Goal: Information Seeking & Learning: Learn about a topic

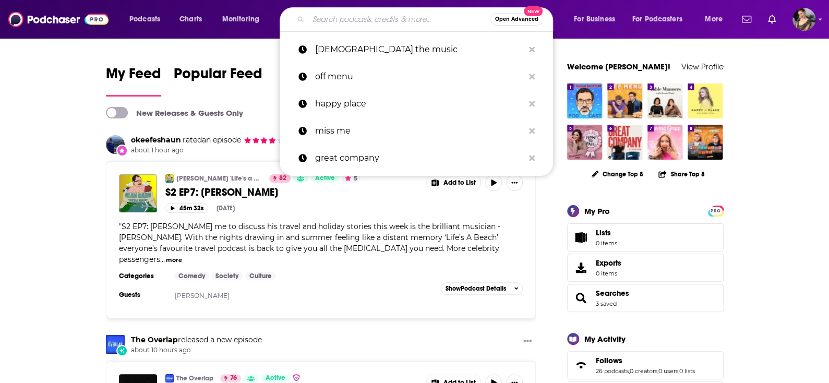
click at [334, 18] on input "Search podcasts, credits, & more..." at bounding box center [399, 19] width 182 height 17
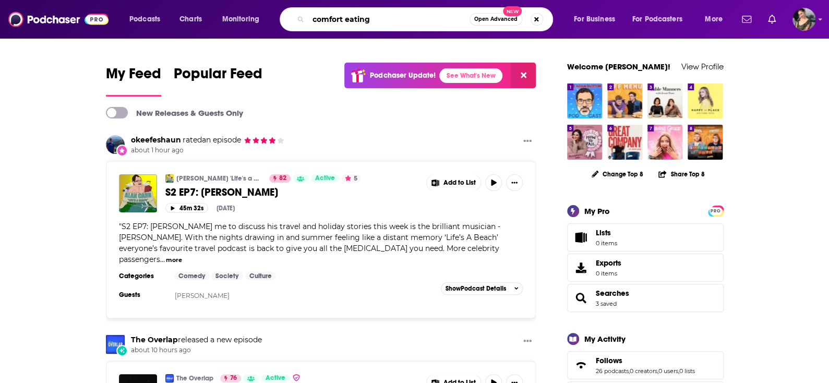
type input "comfort eating"
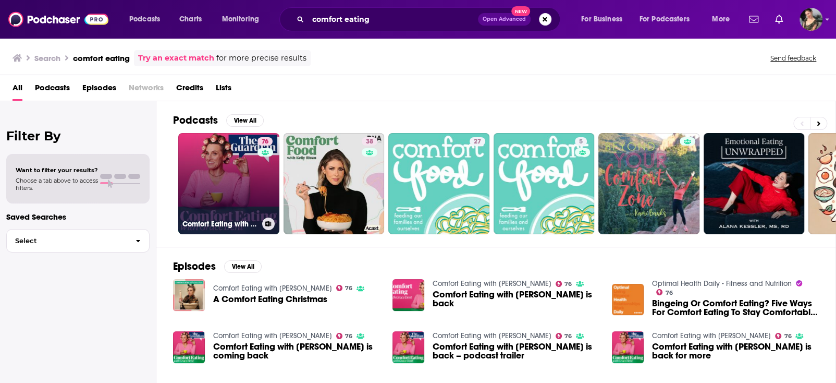
click at [235, 189] on link "76 Comfort Eating with [PERSON_NAME]" at bounding box center [228, 183] width 101 height 101
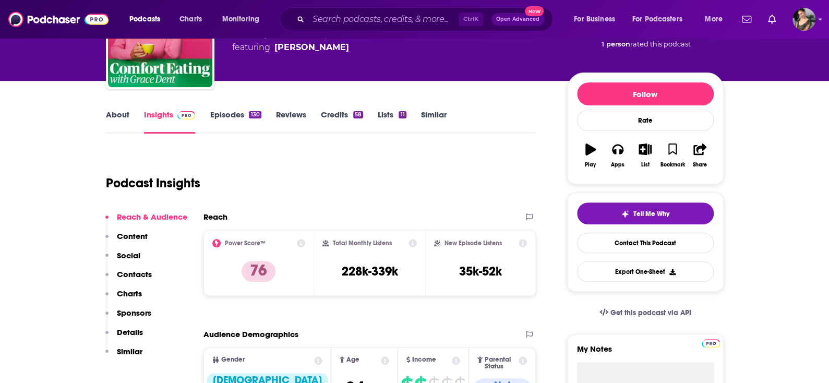
scroll to position [52, 0]
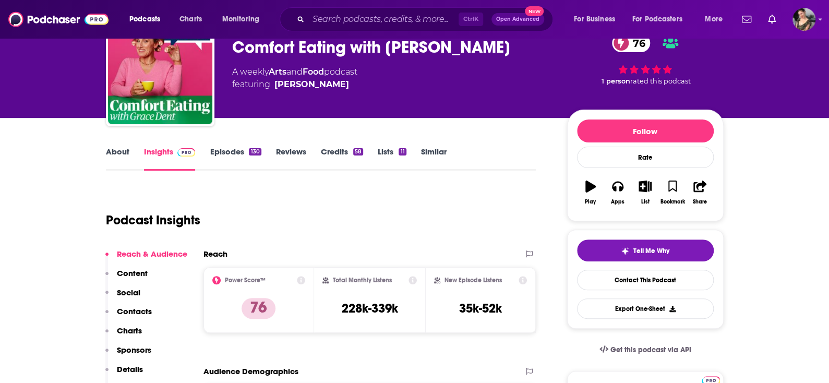
click at [108, 152] on link "About" at bounding box center [117, 159] width 23 height 24
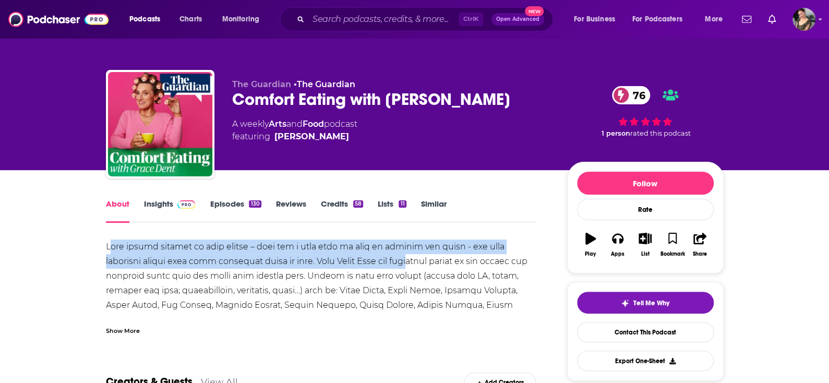
drag, startPoint x: 109, startPoint y: 244, endPoint x: 89, endPoint y: 225, distance: 27.7
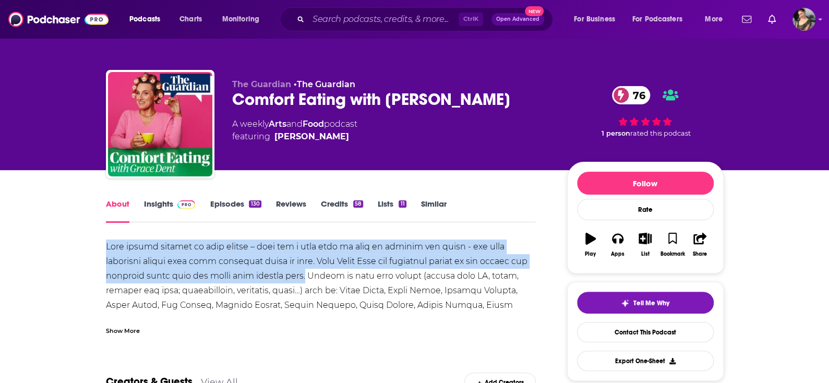
drag, startPoint x: 79, startPoint y: 238, endPoint x: 310, endPoint y: 278, distance: 234.4
copy div "From school dinners to sofa snacks – food has a huge part to play in shaping ou…"
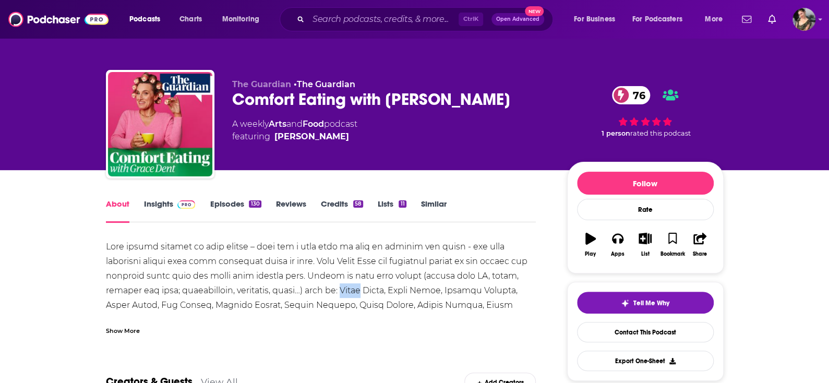
drag, startPoint x: 353, startPoint y: 288, endPoint x: 382, endPoint y: 285, distance: 29.4
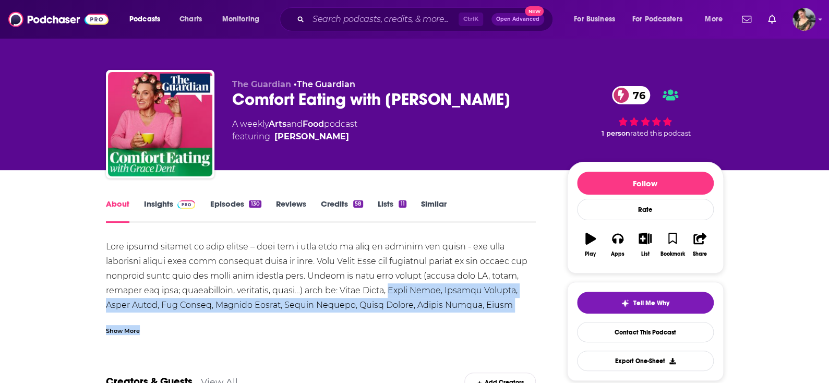
drag, startPoint x: 400, startPoint y: 288, endPoint x: 292, endPoint y: 324, distance: 113.6
click at [394, 312] on div "Show More" at bounding box center [321, 286] width 430 height 95
click at [129, 332] on div "Show More" at bounding box center [123, 330] width 34 height 10
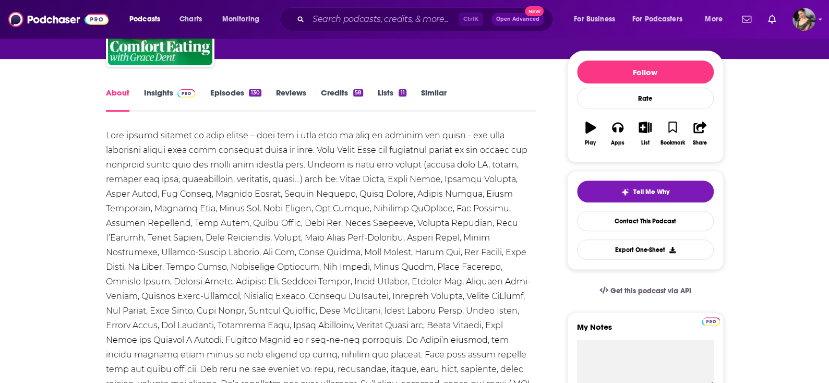
scroll to position [104, 0]
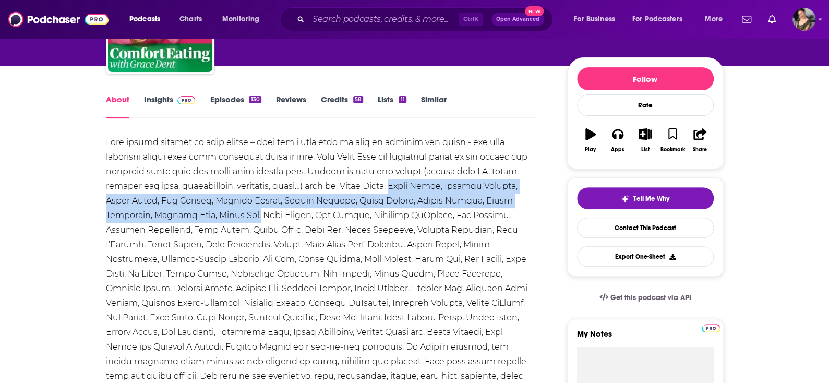
drag, startPoint x: 397, startPoint y: 185, endPoint x: 246, endPoint y: 215, distance: 153.6
click at [246, 215] on div at bounding box center [321, 295] width 430 height 321
copy div "[PERSON_NAME], [PERSON_NAME], [PERSON_NAME], [PERSON_NAME], [PERSON_NAME], [PER…"
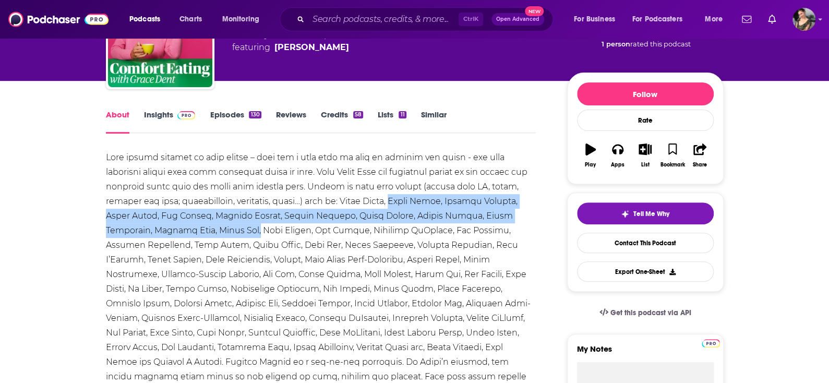
scroll to position [0, 0]
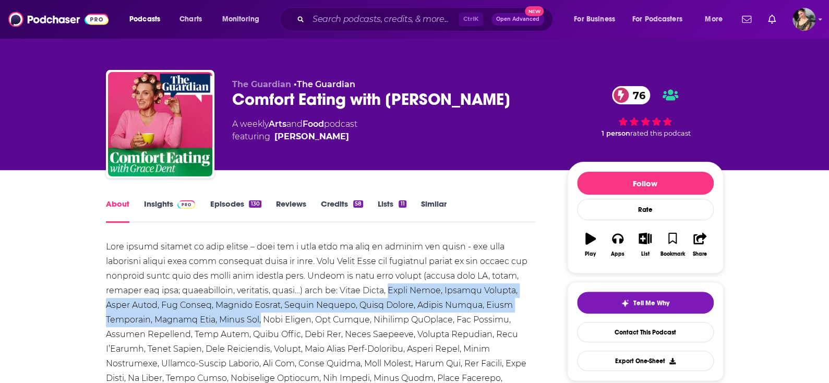
click at [171, 208] on link "Insights" at bounding box center [170, 211] width 52 height 24
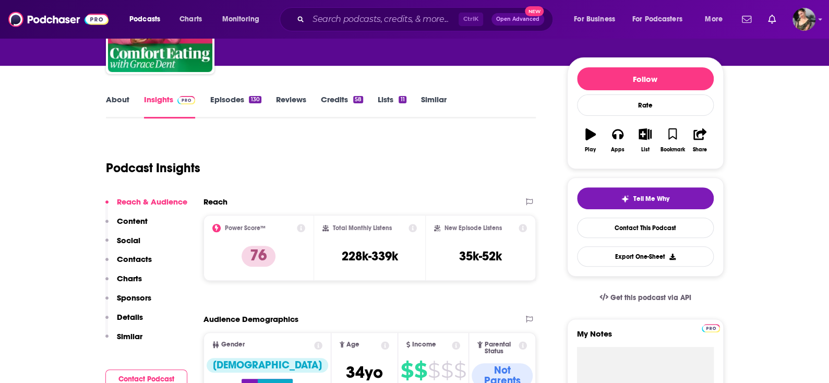
scroll to position [208, 0]
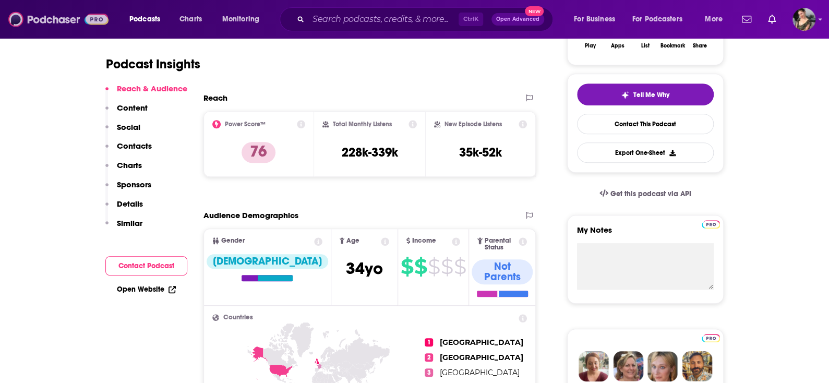
click at [29, 16] on img at bounding box center [58, 19] width 100 height 20
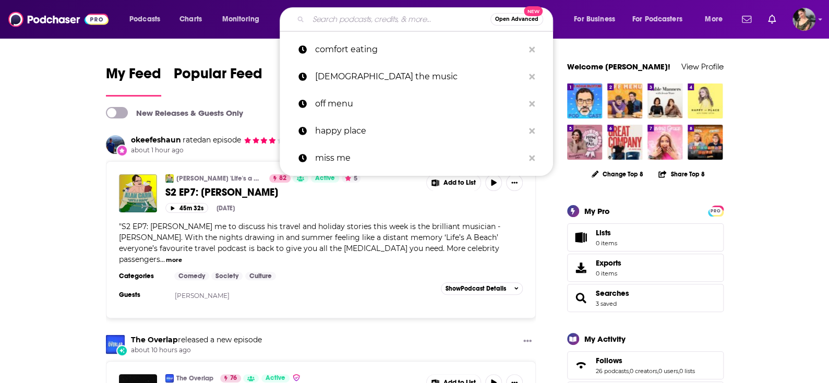
click at [323, 22] on input "Search podcasts, credits, & more..." at bounding box center [399, 19] width 182 height 17
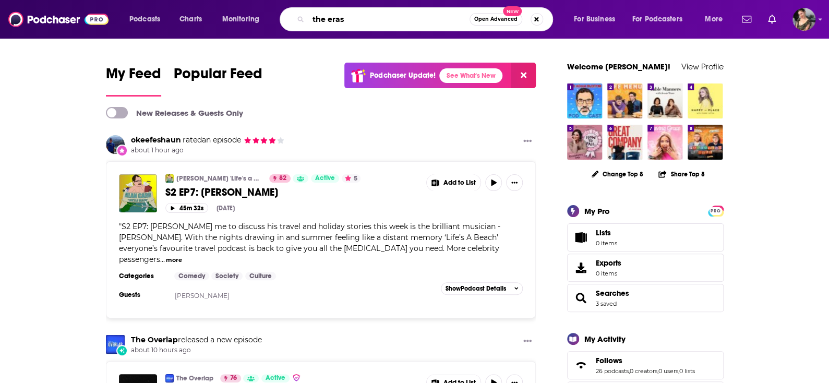
type input "the eras"
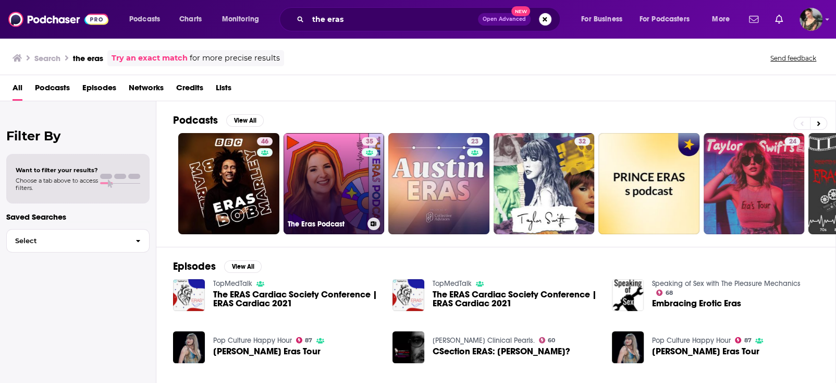
click at [329, 159] on link "35 The Eras Podcast" at bounding box center [334, 183] width 101 height 101
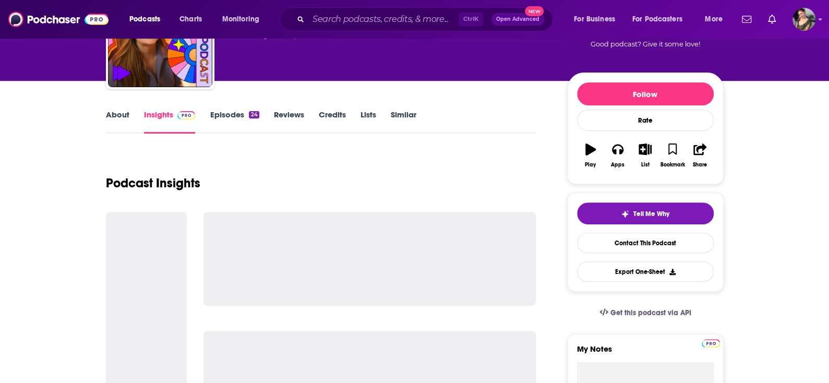
scroll to position [104, 0]
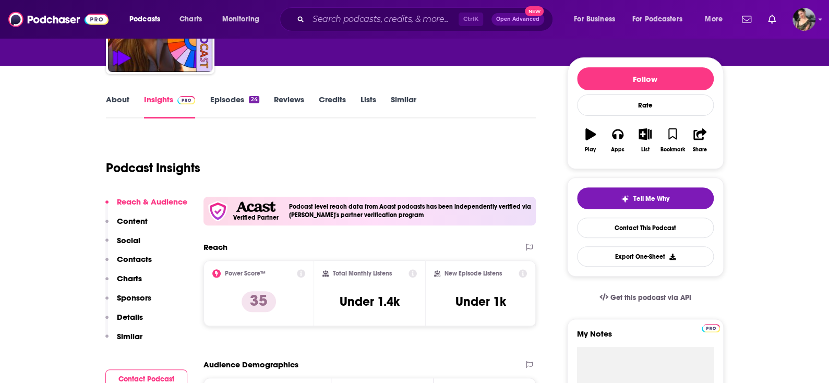
click at [215, 103] on link "Episodes 24" at bounding box center [234, 106] width 49 height 24
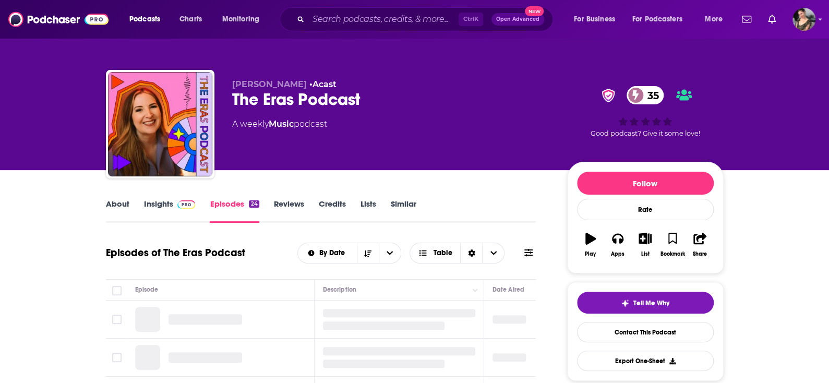
click at [109, 200] on link "About" at bounding box center [117, 211] width 23 height 24
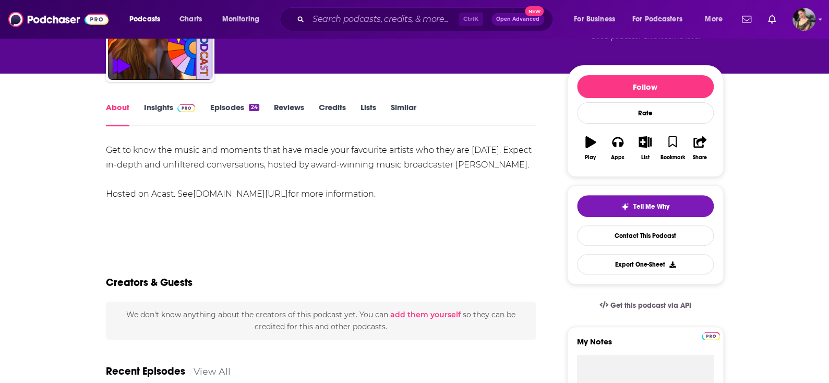
scroll to position [104, 0]
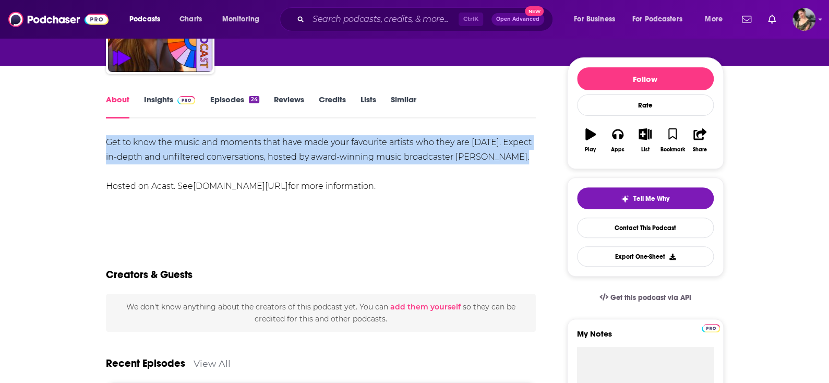
drag, startPoint x: 104, startPoint y: 140, endPoint x: 521, endPoint y: 158, distance: 417.5
copy div "Get to know the music and moments that have made your favourite artists who the…"
click at [231, 103] on link "Episodes 24" at bounding box center [234, 106] width 49 height 24
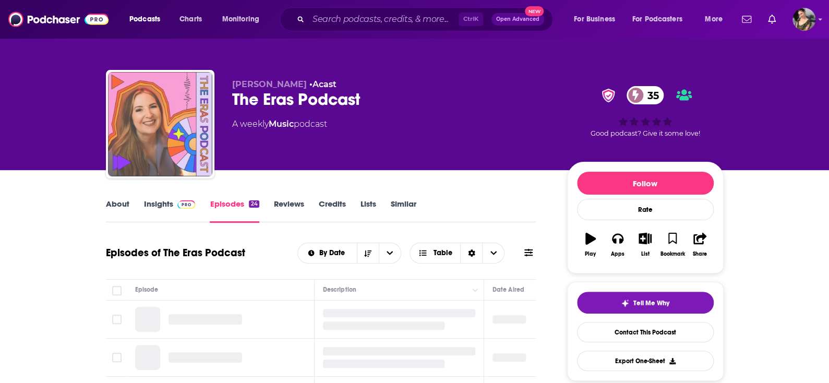
drag, startPoint x: 231, startPoint y: 103, endPoint x: 155, endPoint y: 100, distance: 76.2
click at [155, 100] on img "The Eras Podcast" at bounding box center [160, 124] width 104 height 104
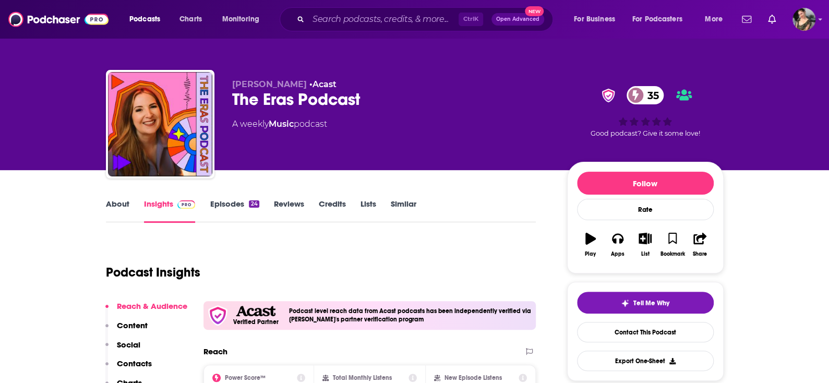
click at [168, 213] on link "Insights" at bounding box center [170, 211] width 52 height 24
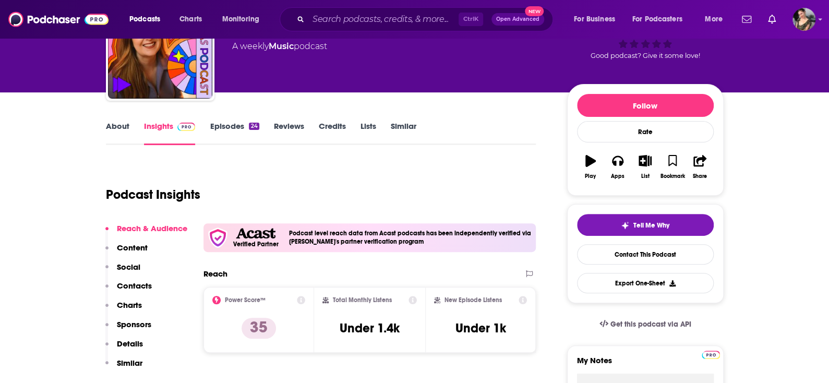
scroll to position [52, 0]
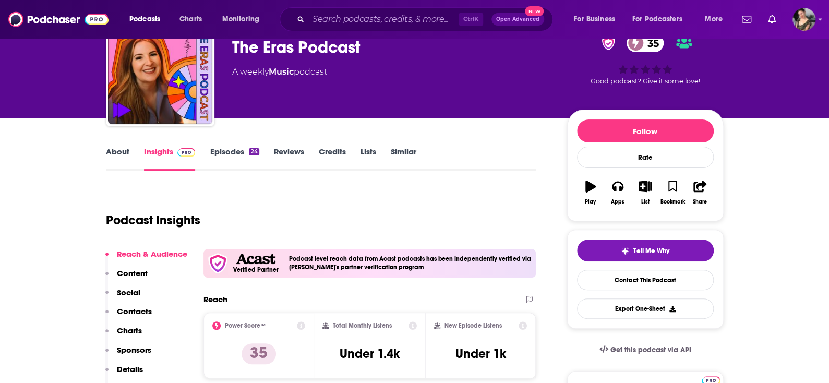
click at [160, 150] on link "Insights" at bounding box center [170, 159] width 52 height 24
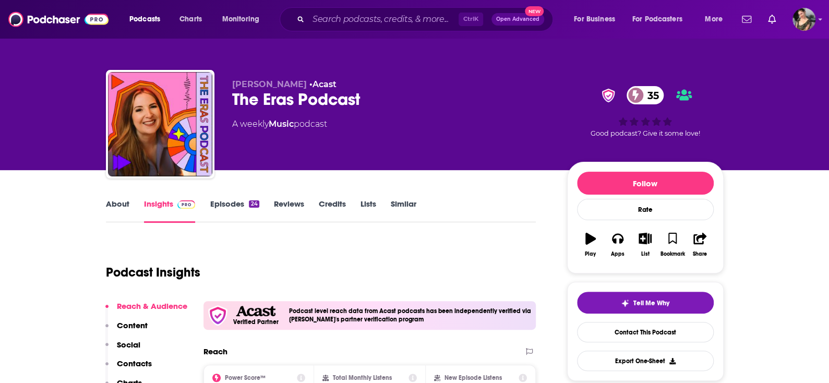
scroll to position [0, 0]
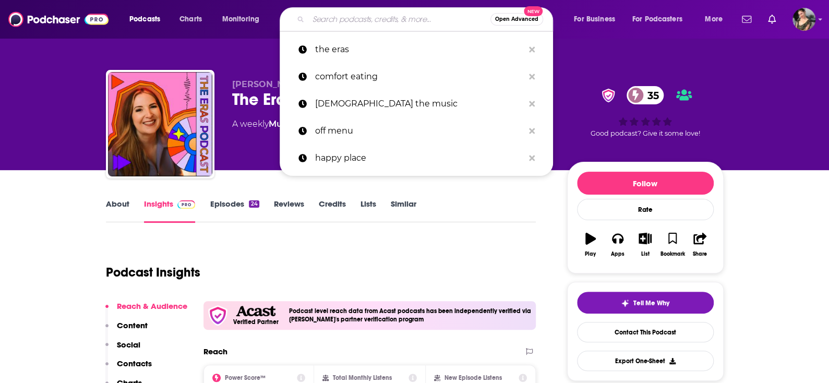
click at [323, 17] on input "Search podcasts, credits, & more..." at bounding box center [399, 19] width 182 height 17
paste input "What's My Age"
type input "What's My Age"
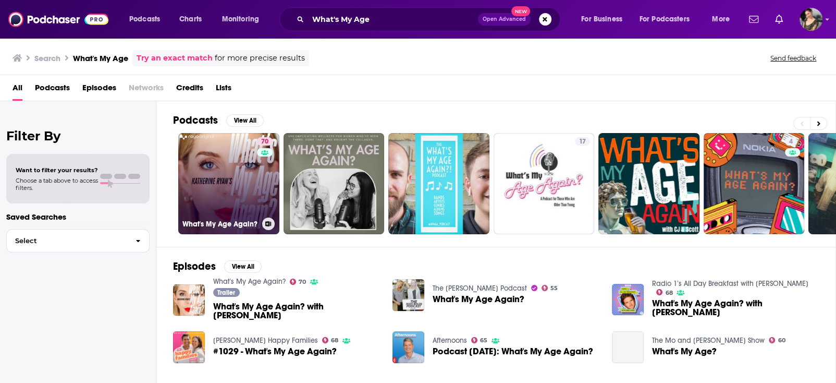
click at [228, 180] on link "70 What's My Age Again?" at bounding box center [228, 183] width 101 height 101
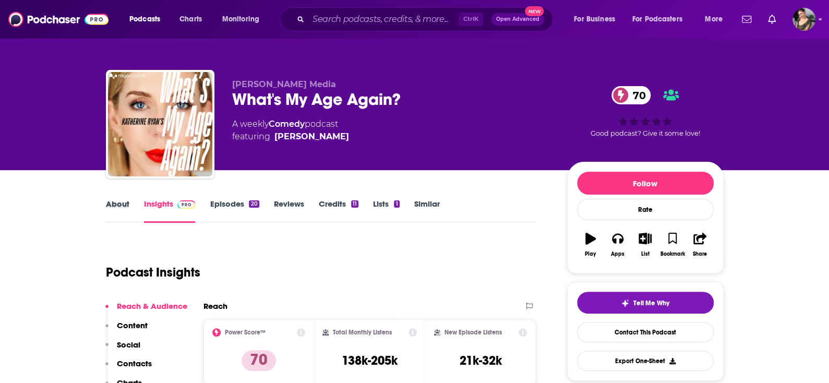
click at [130, 199] on div "About" at bounding box center [125, 211] width 38 height 24
click at [125, 201] on link "About" at bounding box center [117, 211] width 23 height 24
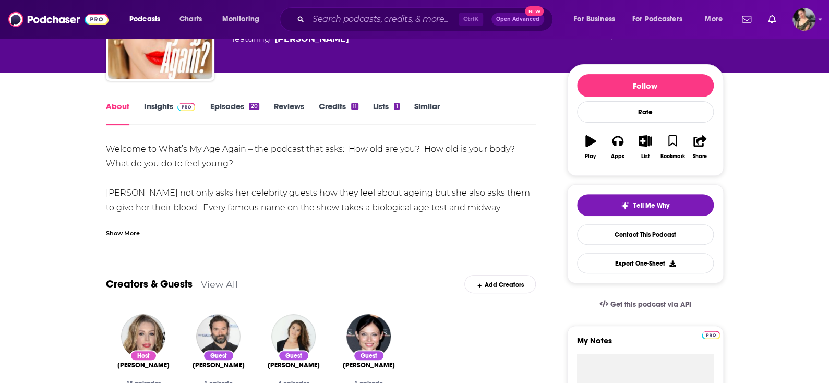
scroll to position [104, 0]
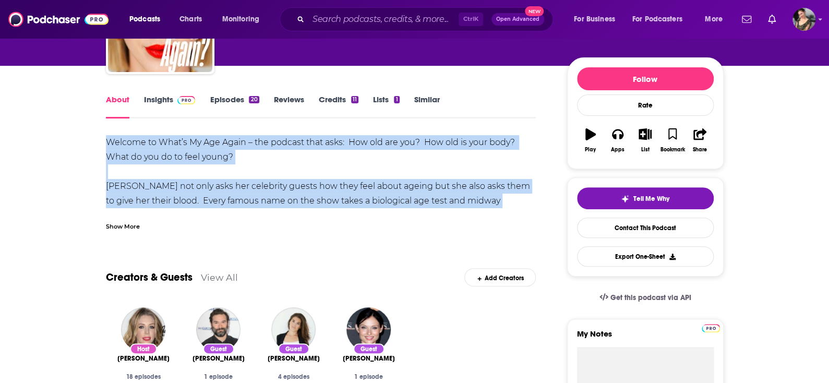
drag, startPoint x: 103, startPoint y: 140, endPoint x: 381, endPoint y: 195, distance: 283.3
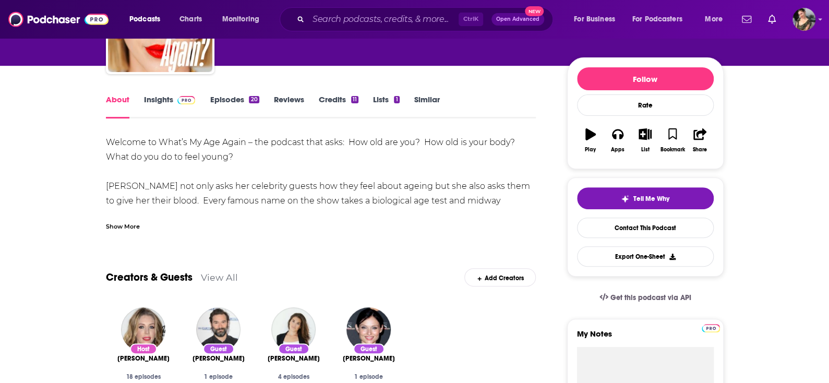
click at [135, 222] on div "Show More" at bounding box center [123, 226] width 34 height 10
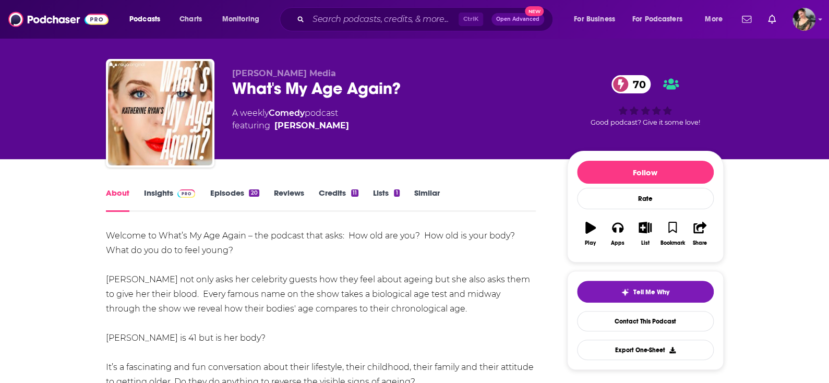
scroll to position [0, 0]
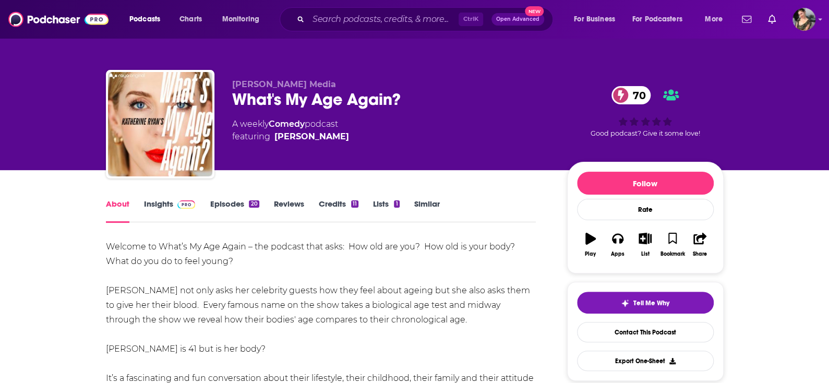
drag, startPoint x: 108, startPoint y: 240, endPoint x: 432, endPoint y: 318, distance: 333.6
copy div "Welcome to What’s My Age Again – the podcast that asks: How old are you? How ol…"
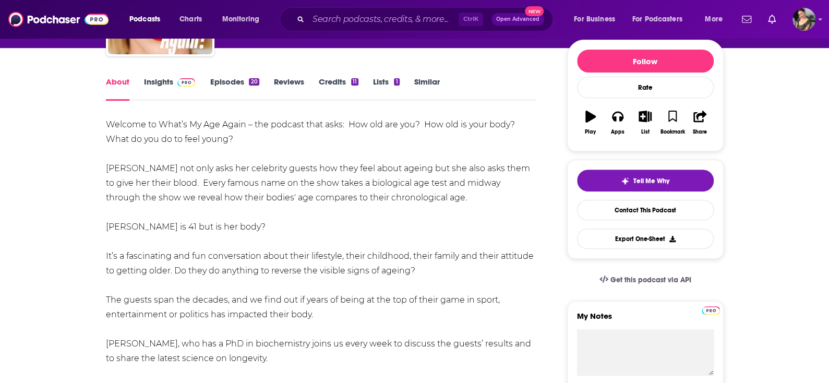
scroll to position [104, 0]
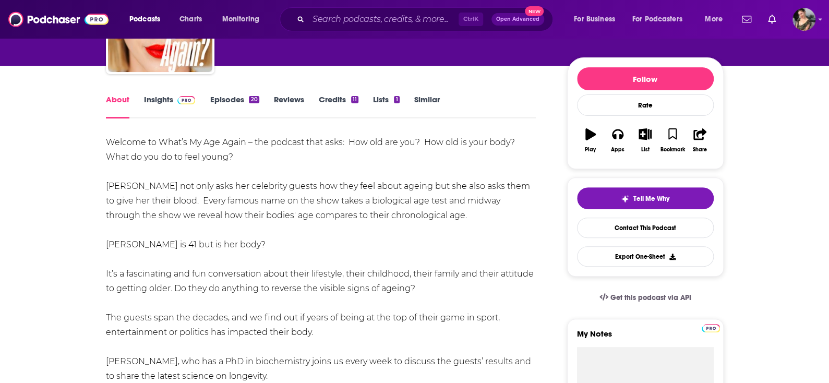
click at [295, 152] on div "Welcome to What’s My Age Again – the podcast that asks: How old are you? How ol…" at bounding box center [321, 354] width 430 height 438
drag, startPoint x: 266, startPoint y: 152, endPoint x: 103, endPoint y: 137, distance: 163.9
copy div "Welcome to What’s My Age Again – the podcast that asks: How old are you? How ol…"
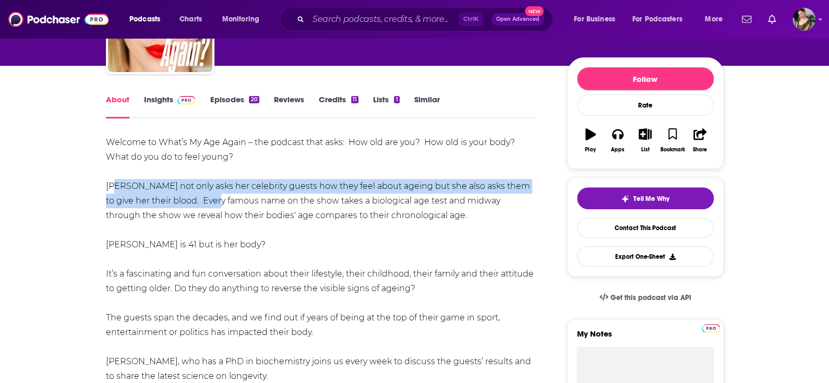
drag, startPoint x: 119, startPoint y: 186, endPoint x: 181, endPoint y: 195, distance: 62.8
click at [192, 196] on div "Welcome to What’s My Age Again – the podcast that asks: How old are you? How ol…" at bounding box center [321, 354] width 430 height 438
click at [127, 182] on div "Welcome to What’s My Age Again – the podcast that asks: How old are you? How ol…" at bounding box center [321, 354] width 430 height 438
drag, startPoint x: 120, startPoint y: 178, endPoint x: 198, endPoint y: 197, distance: 80.4
click at [198, 197] on div "Welcome to What’s My Age Again – the podcast that asks: How old are you? How ol…" at bounding box center [321, 354] width 430 height 438
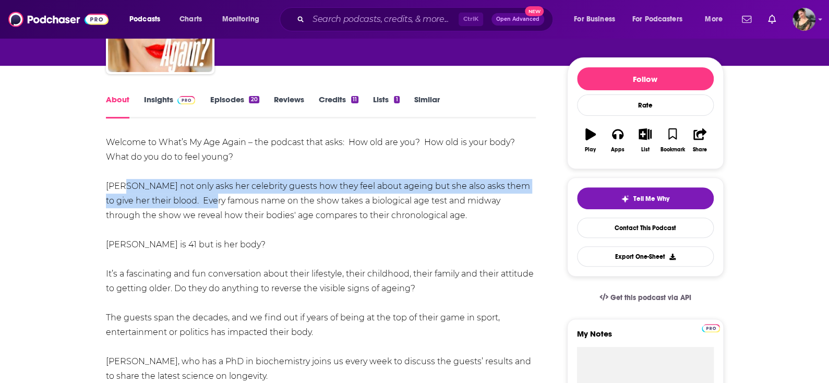
click at [119, 181] on div "Welcome to What’s My Age Again – the podcast that asks: How old are you? How ol…" at bounding box center [321, 354] width 430 height 438
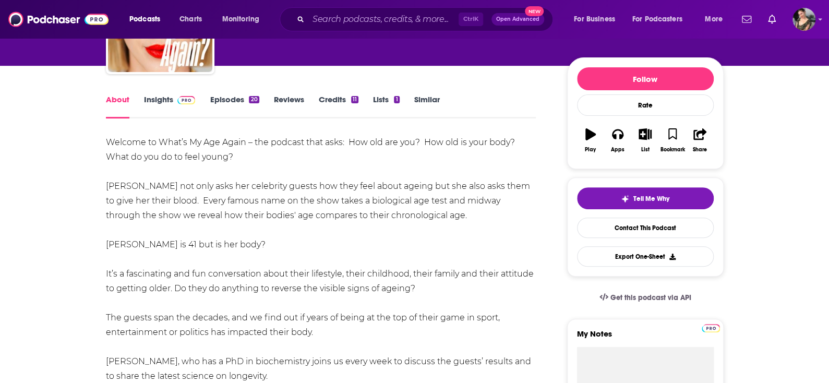
drag, startPoint x: 113, startPoint y: 173, endPoint x: 430, endPoint y: 215, distance: 319.3
click at [430, 215] on div "Welcome to What’s My Age Again – the podcast that asks: How old are you? How ol…" at bounding box center [321, 354] width 430 height 438
copy div "[PERSON_NAME] not only asks her celebrity guests how they feel about ageing but…"
drag, startPoint x: 106, startPoint y: 271, endPoint x: 424, endPoint y: 330, distance: 324.1
click at [424, 330] on div "Welcome to What’s My Age Again – the podcast that asks: How old are you? How ol…" at bounding box center [321, 354] width 430 height 438
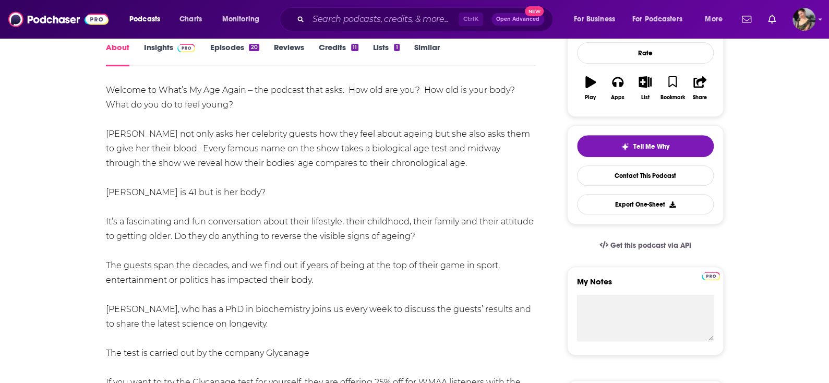
scroll to position [208, 0]
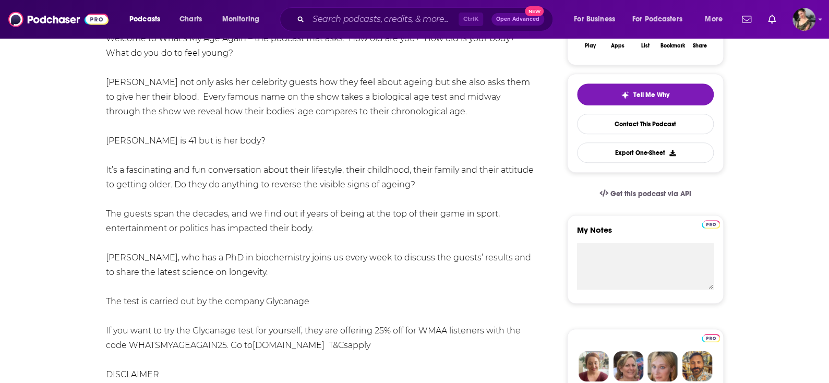
click at [318, 274] on div "Welcome to What’s My Age Again – the podcast that asks: How old are you? How ol…" at bounding box center [321, 250] width 430 height 438
drag, startPoint x: 282, startPoint y: 271, endPoint x: 105, endPoint y: 166, distance: 205.3
click at [106, 166] on div "Welcome to What’s My Age Again – the podcast that asks: How old are you? How ol…" at bounding box center [321, 250] width 430 height 438
copy div "It’s a fascinating and fun conversation about their lifestyle, their childhood,…"
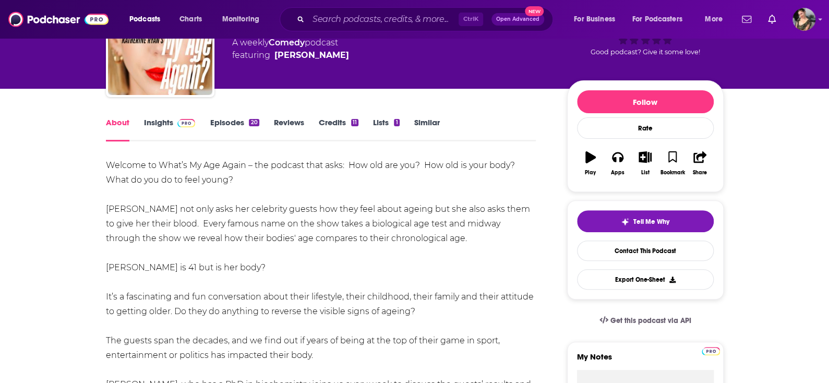
scroll to position [0, 0]
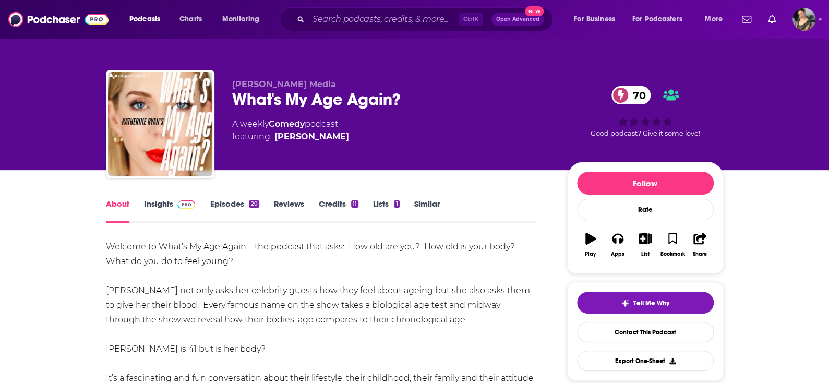
click at [236, 208] on link "Episodes 20" at bounding box center [234, 211] width 49 height 24
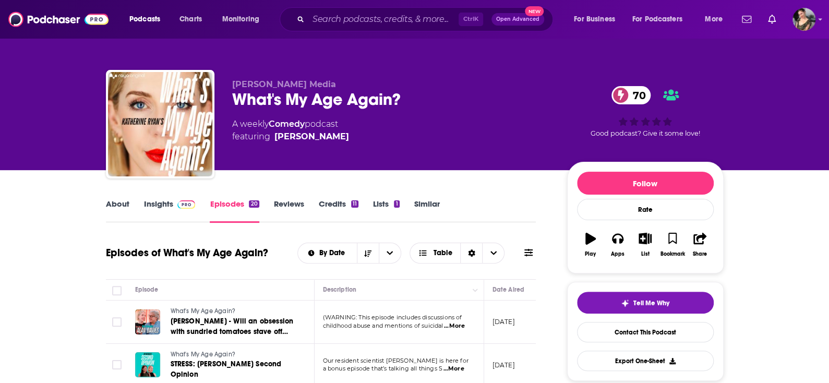
click at [170, 199] on link "Insights" at bounding box center [170, 211] width 52 height 24
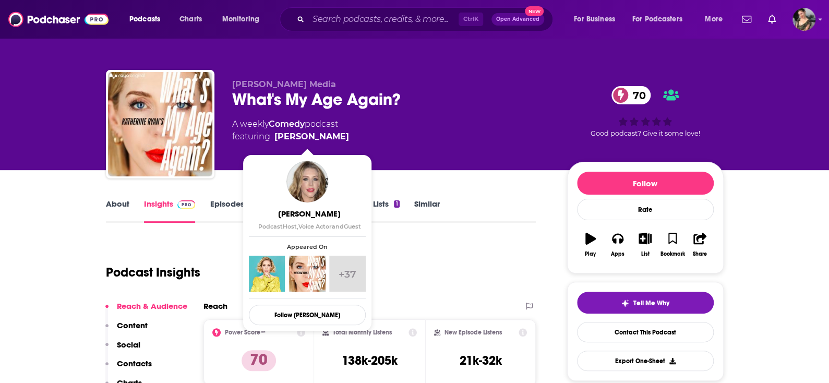
click at [120, 205] on link "About" at bounding box center [117, 211] width 23 height 24
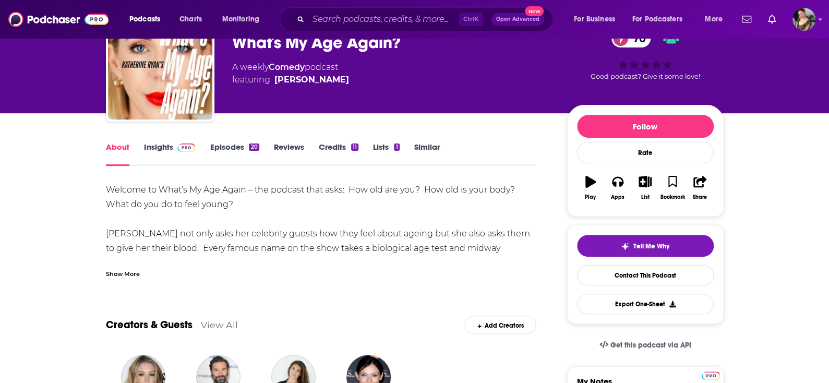
scroll to position [52, 0]
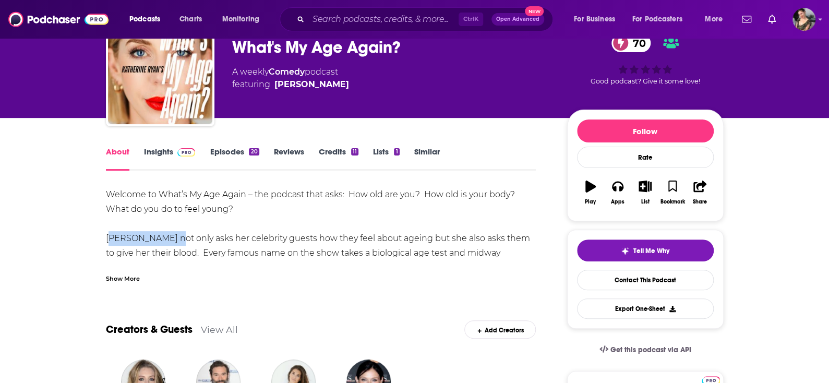
drag, startPoint x: 167, startPoint y: 238, endPoint x: 103, endPoint y: 239, distance: 64.1
copy div "[PERSON_NAME]"
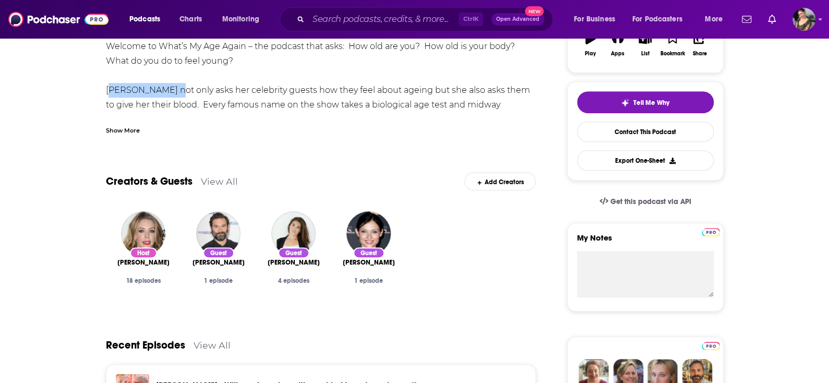
scroll to position [208, 0]
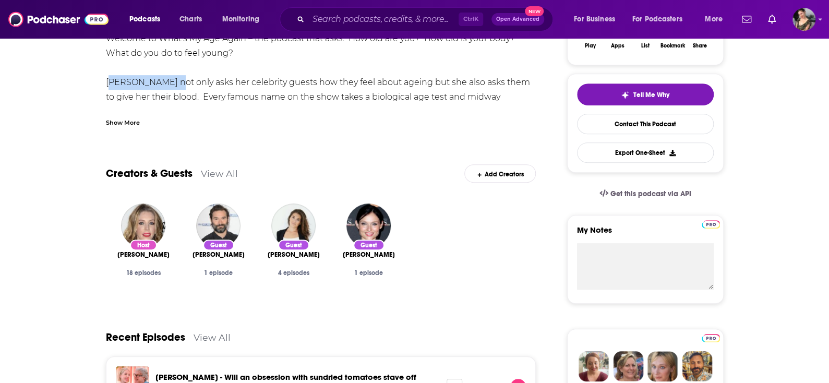
click at [214, 169] on link "View All" at bounding box center [219, 173] width 37 height 11
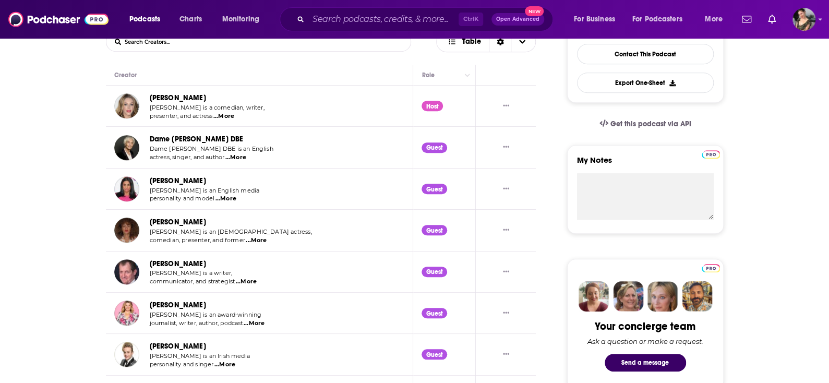
scroll to position [92, 0]
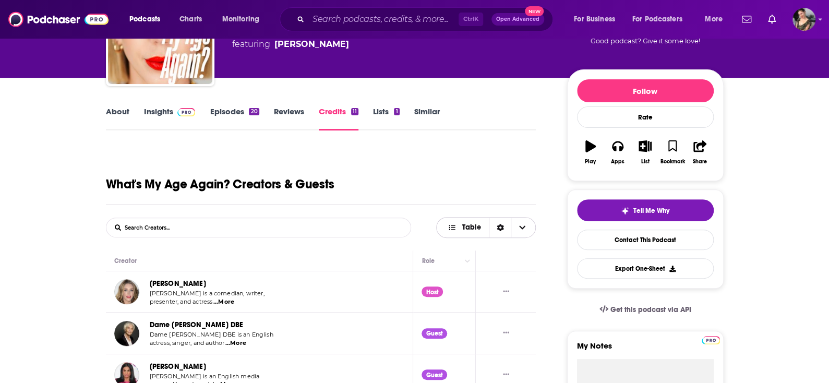
click at [464, 225] on span "Table" at bounding box center [470, 227] width 19 height 7
click at [525, 225] on span "Choose View" at bounding box center [521, 227] width 22 height 20
click at [521, 228] on icon "Choose View" at bounding box center [522, 227] width 6 height 7
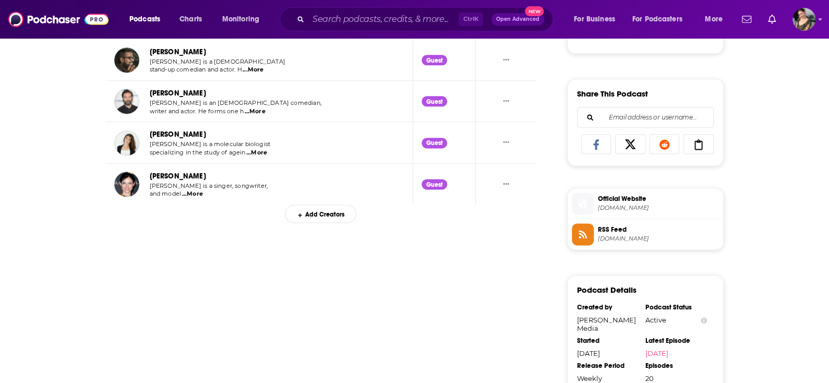
scroll to position [562, 0]
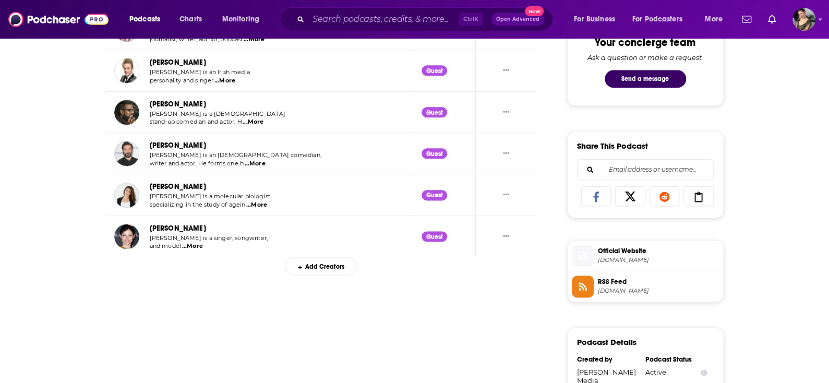
click at [323, 265] on div "Add Creators" at bounding box center [320, 266] width 71 height 18
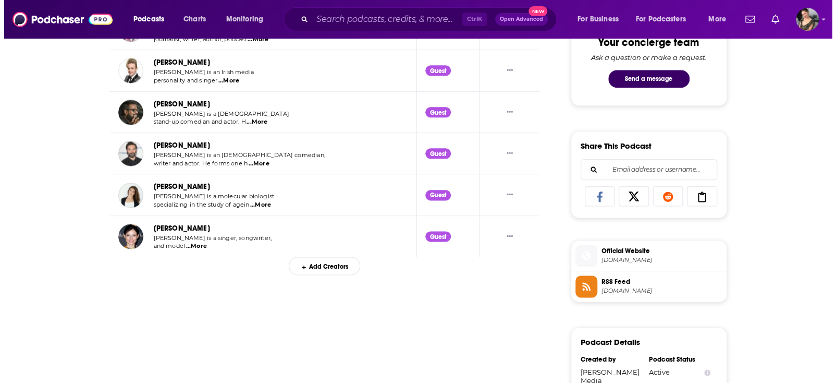
scroll to position [0, 0]
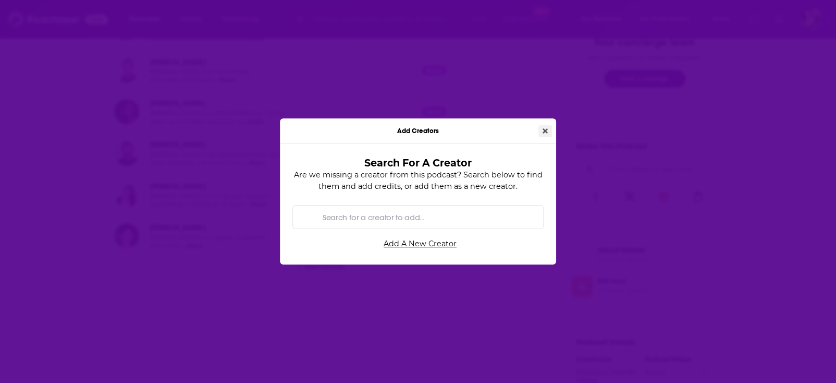
click at [540, 130] on button "Close" at bounding box center [546, 131] width 14 height 12
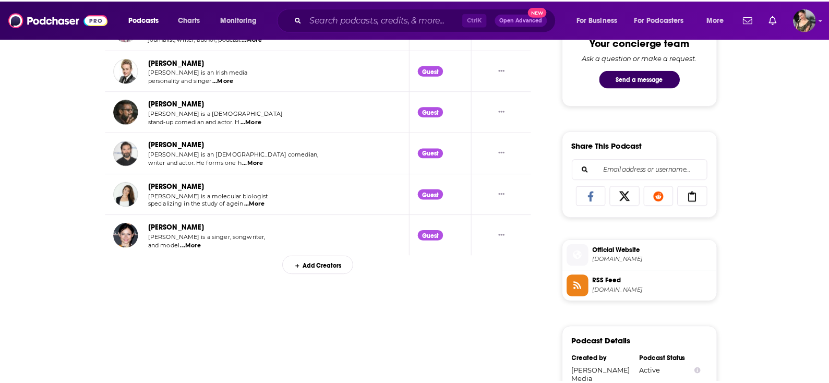
scroll to position [562, 0]
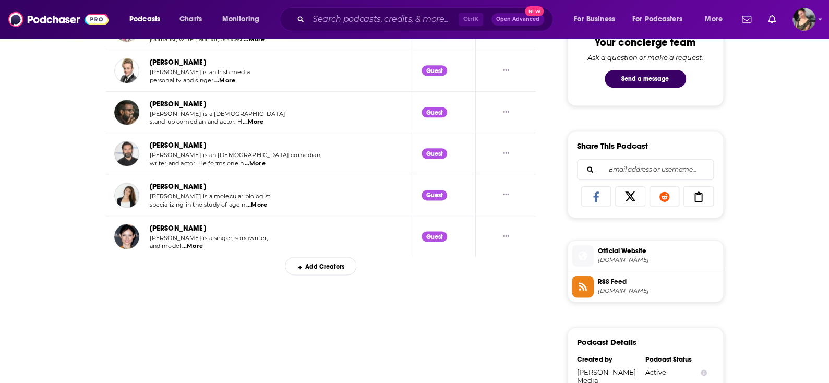
click at [324, 267] on div "Add Creators" at bounding box center [320, 266] width 71 height 18
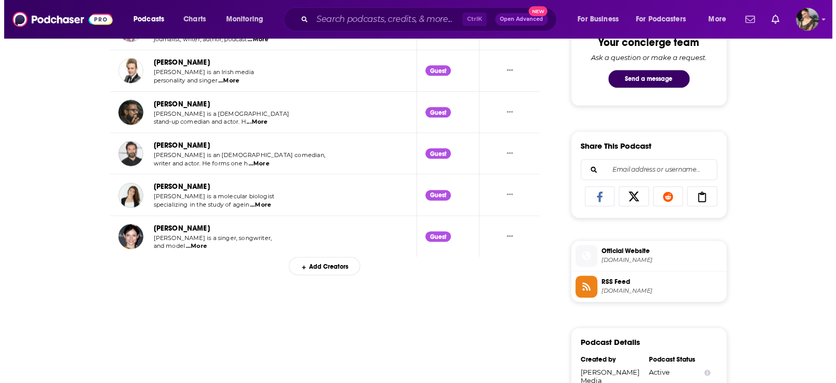
scroll to position [0, 0]
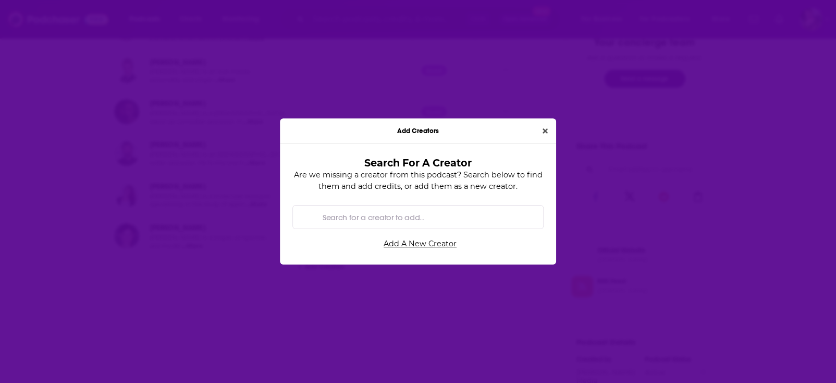
click at [541, 124] on div "Add Creators" at bounding box center [418, 131] width 276 height 26
click at [543, 132] on icon "Close" at bounding box center [545, 130] width 5 height 5
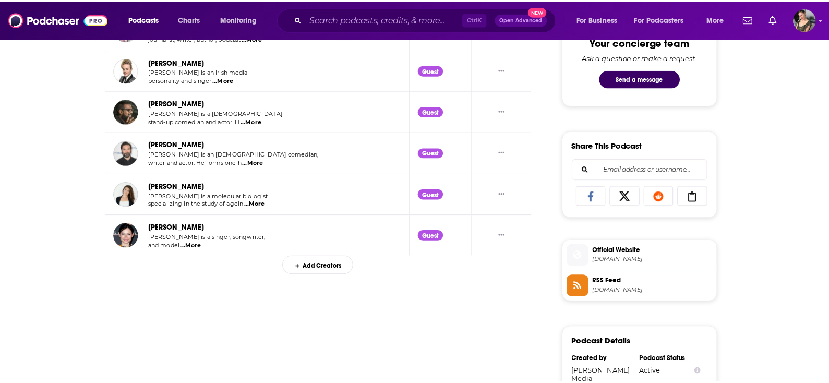
scroll to position [562, 0]
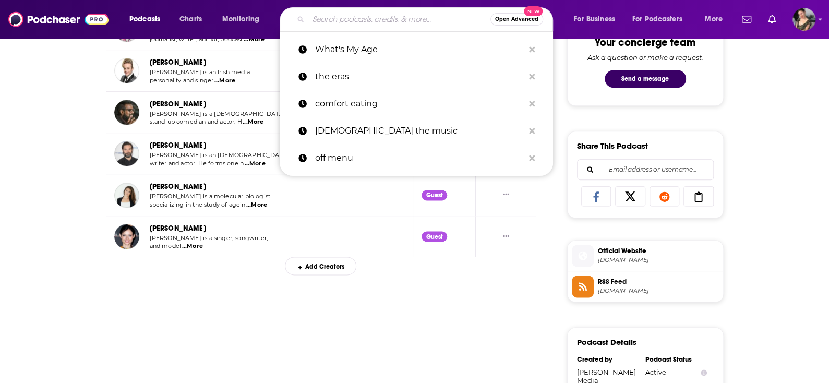
click at [354, 23] on input "Search podcasts, credits, & more..." at bounding box center [399, 19] width 182 height 17
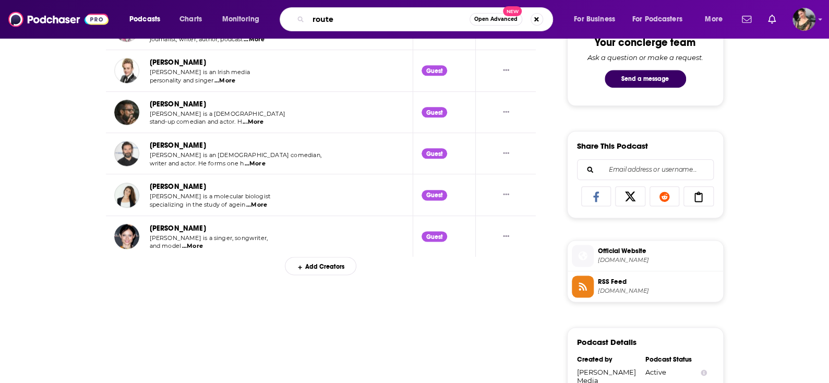
type input "routes"
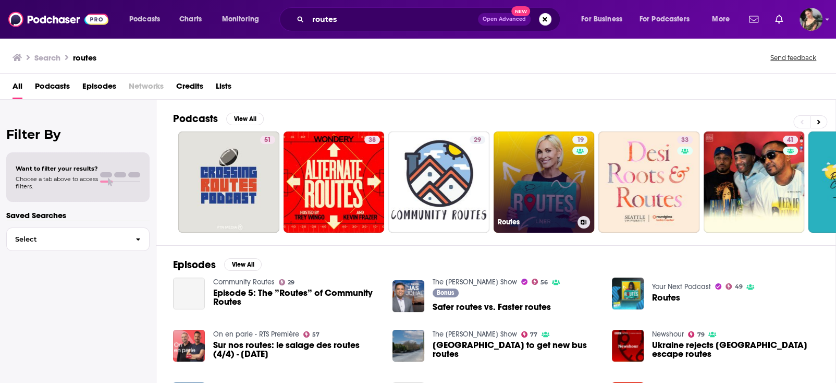
click at [529, 146] on link "19 Routes" at bounding box center [544, 181] width 101 height 101
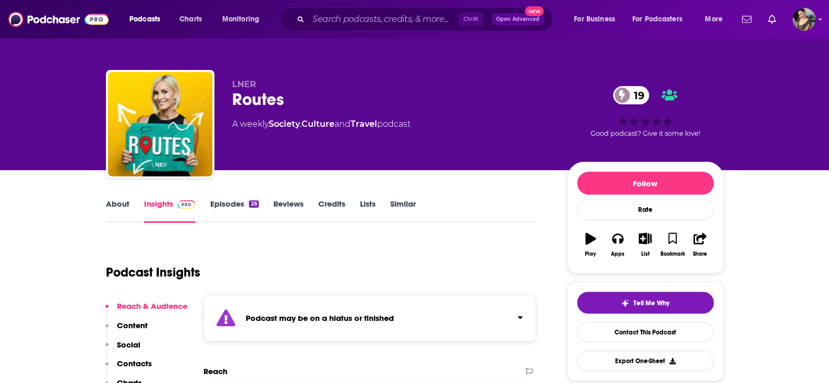
click at [227, 205] on link "Episodes 26" at bounding box center [234, 211] width 48 height 24
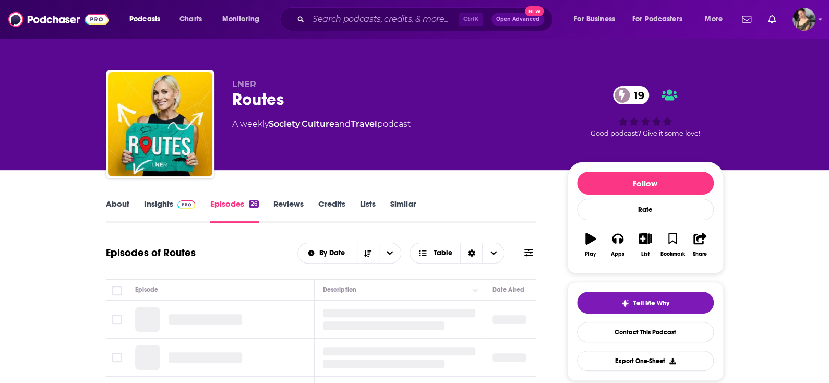
click at [177, 205] on img at bounding box center [186, 204] width 18 height 8
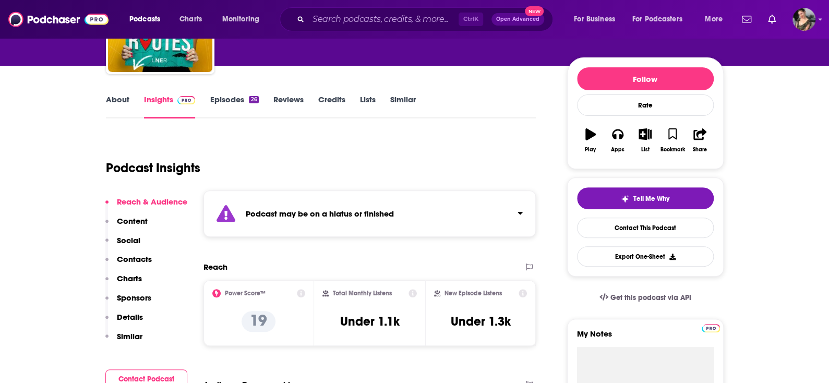
scroll to position [52, 0]
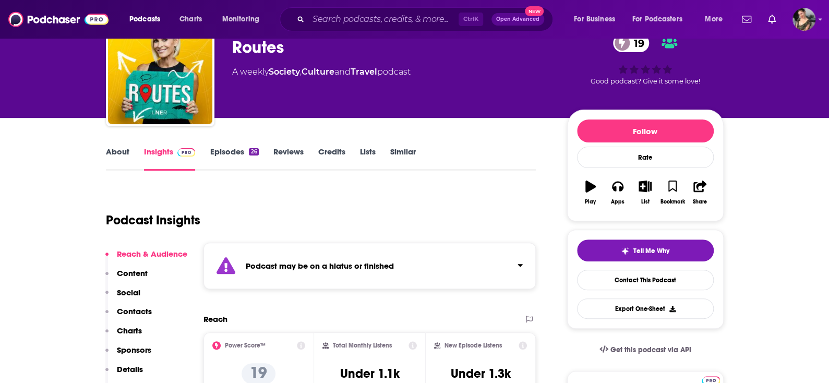
click at [215, 148] on link "Episodes 26" at bounding box center [234, 159] width 48 height 24
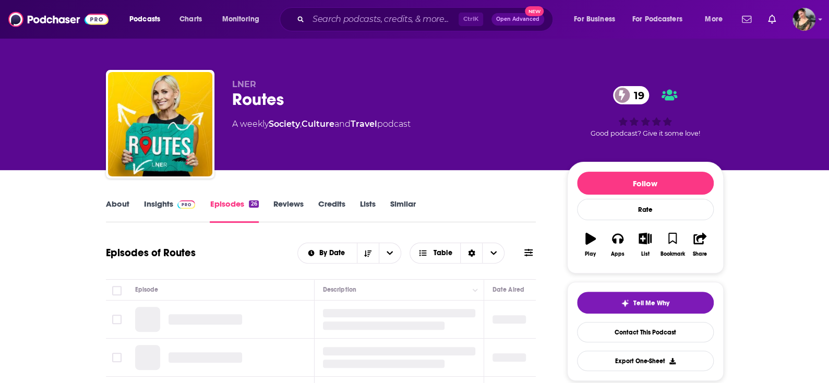
click at [100, 153] on div "LNER Routes 19 A weekly Society , Culture and Travel podcast 19 Good podcast? G…" at bounding box center [414, 113] width 633 height 113
click at [122, 200] on link "About" at bounding box center [117, 211] width 23 height 24
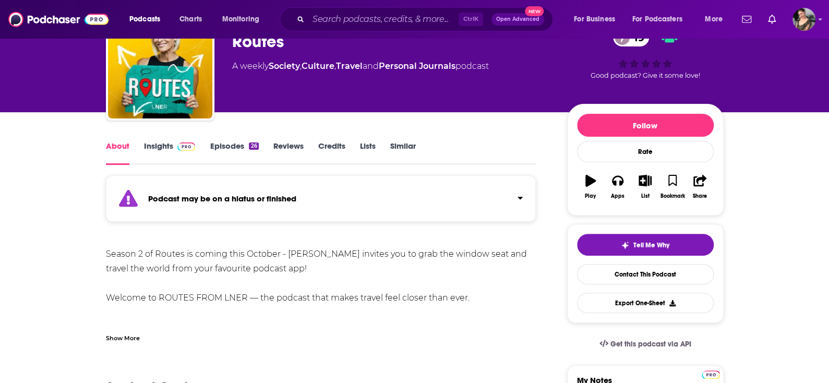
scroll to position [104, 0]
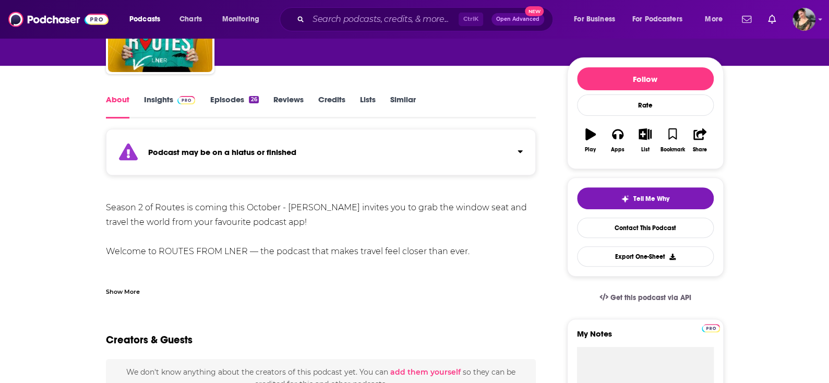
click at [131, 290] on div "Show More" at bounding box center [123, 291] width 34 height 10
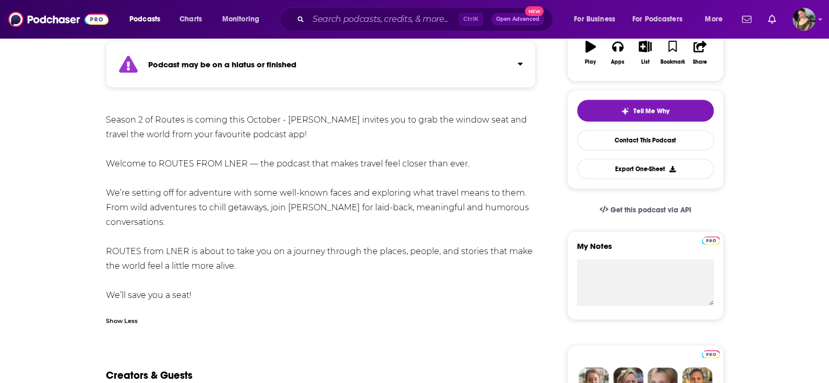
scroll to position [208, 0]
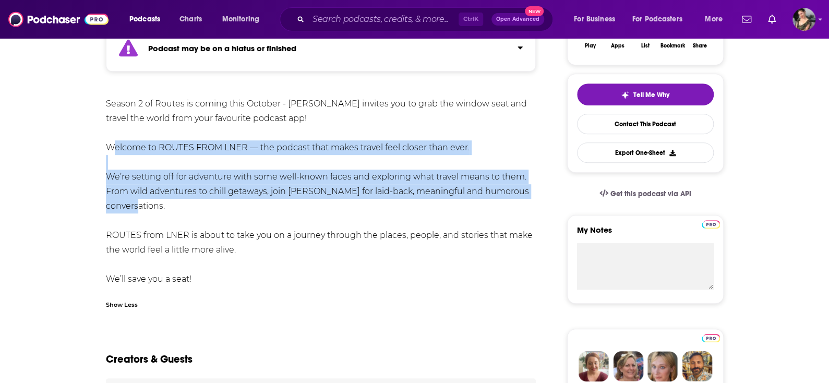
drag, startPoint x: 108, startPoint y: 140, endPoint x: 200, endPoint y: 206, distance: 113.6
click at [200, 206] on div "Season 2 of Routes is coming this October - [PERSON_NAME] invites you to grab t…" at bounding box center [321, 191] width 430 height 190
copy div "Welcome to ROUTES FROM LNER — the podcast that makes travel feel closer than ev…"
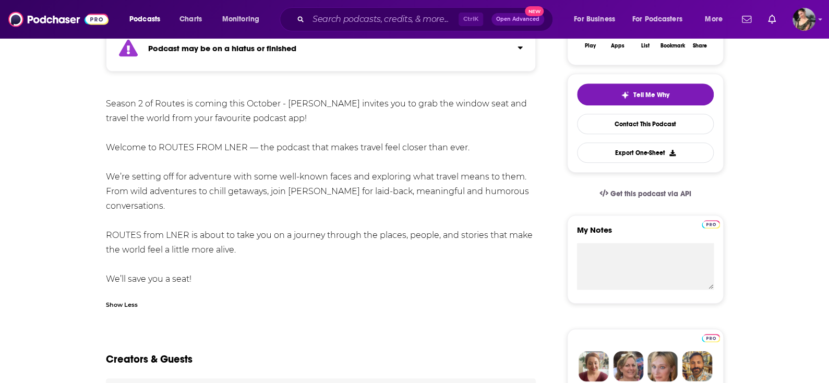
click at [234, 271] on div "Season 2 of Routes is coming this October - [PERSON_NAME] invites you to grab t…" at bounding box center [321, 191] width 430 height 190
click at [435, 29] on div "Ctrl K Open Advanced New" at bounding box center [415, 19] width 273 height 24
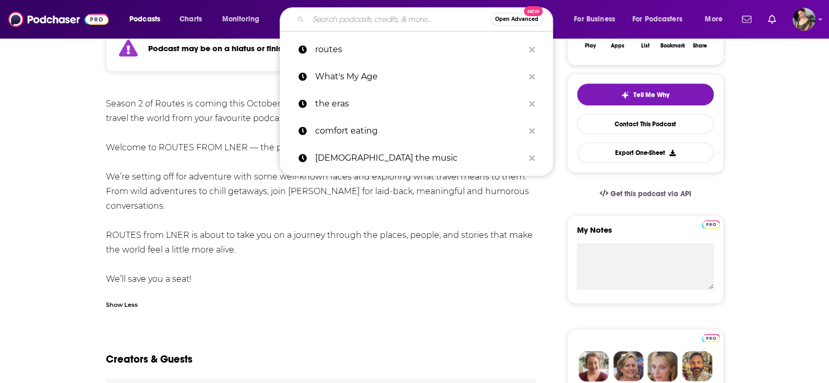
click at [416, 18] on input "Search podcasts, credits, & more..." at bounding box center [399, 19] width 182 height 17
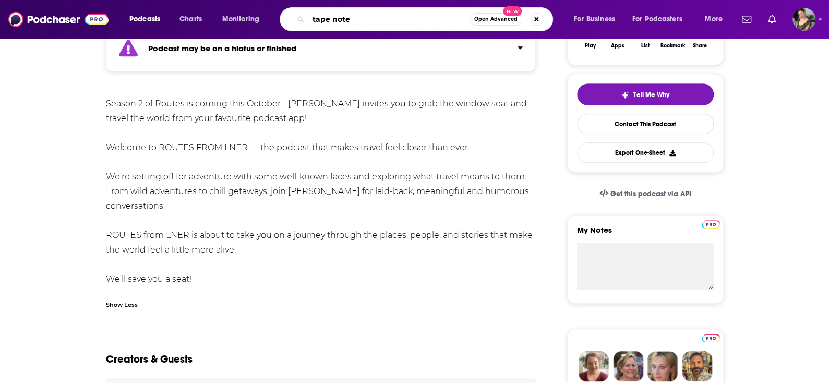
type input "tape notes"
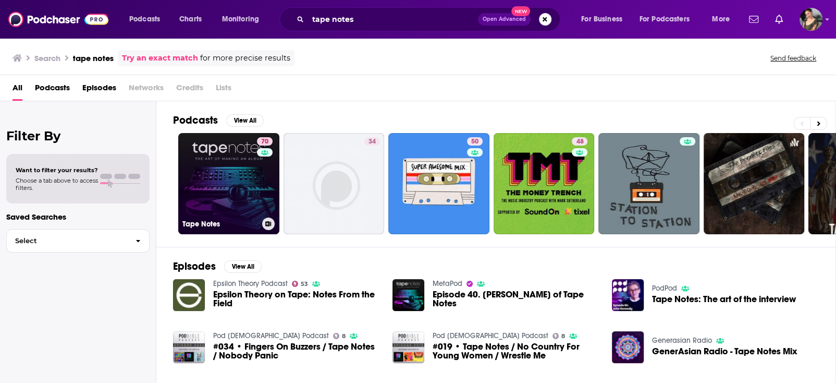
click at [229, 176] on link "70 Tape Notes" at bounding box center [228, 183] width 101 height 101
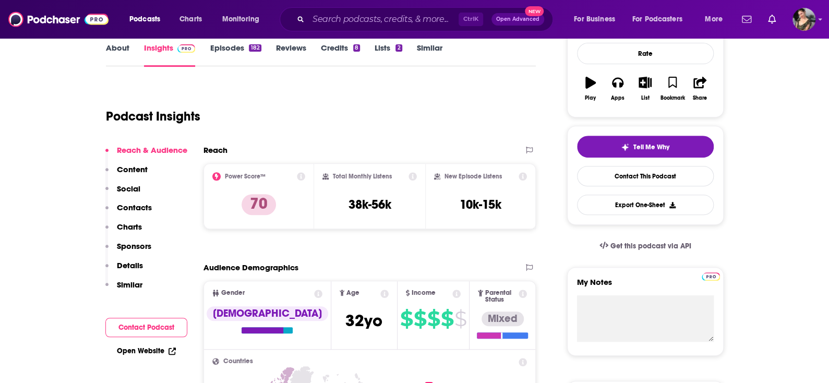
scroll to position [104, 0]
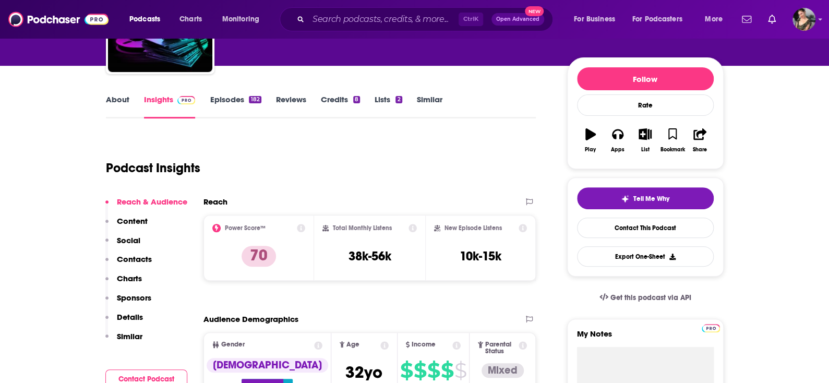
click at [119, 98] on link "About" at bounding box center [117, 106] width 23 height 24
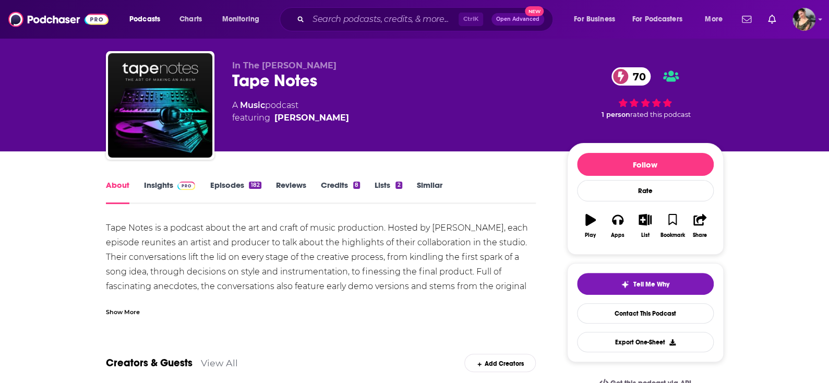
scroll to position [52, 0]
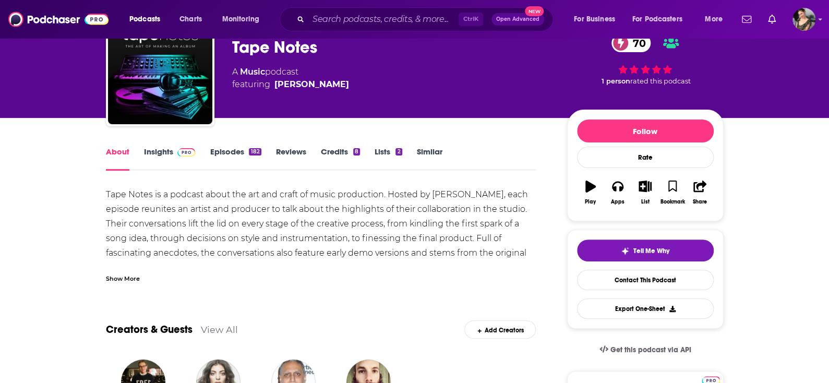
click at [139, 266] on div "Show More" at bounding box center [321, 274] width 430 height 18
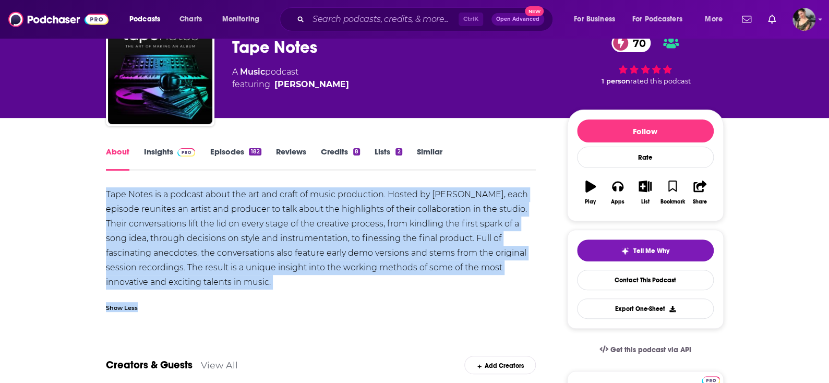
drag, startPoint x: 322, startPoint y: 293, endPoint x: 104, endPoint y: 199, distance: 237.8
drag, startPoint x: 105, startPoint y: 184, endPoint x: 275, endPoint y: 285, distance: 197.5
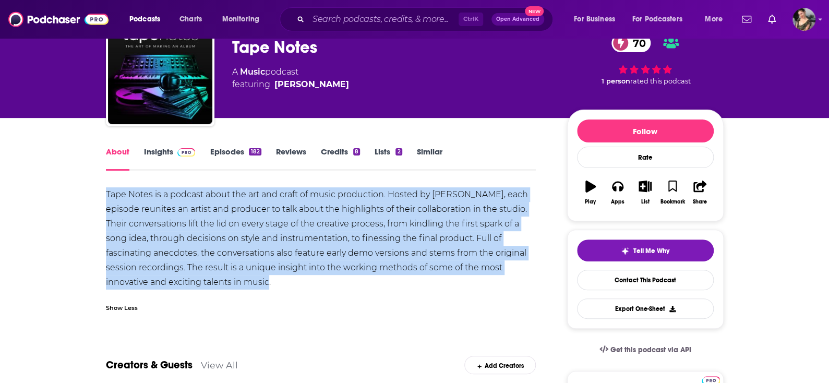
copy div "Tape Notes is a podcast about the art and craft of music production. Hosted by …"
click at [233, 148] on link "Episodes 182" at bounding box center [235, 159] width 51 height 24
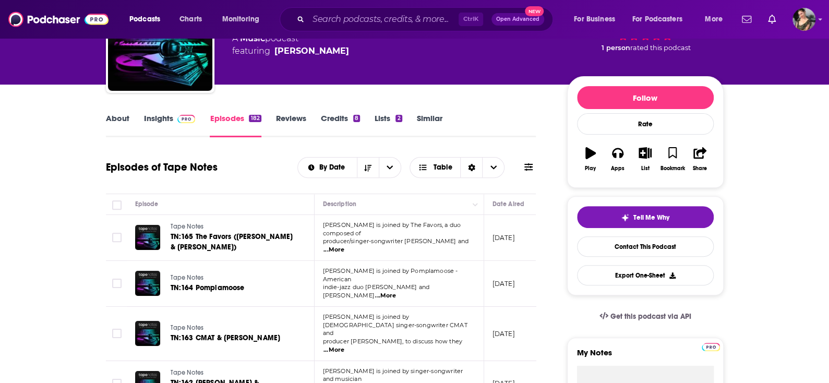
scroll to position [104, 0]
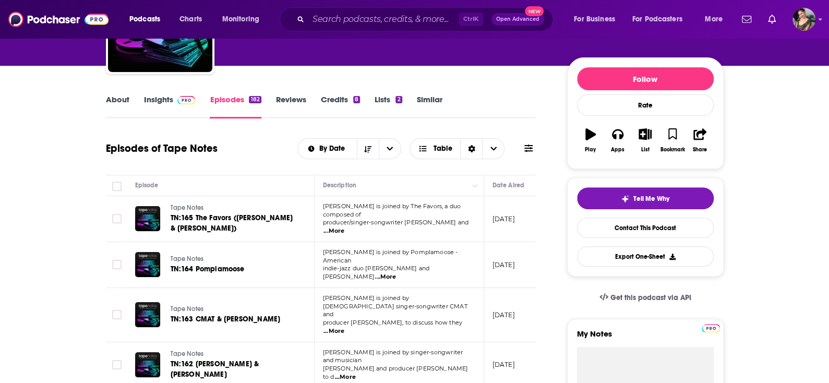
click at [160, 103] on link "Insights" at bounding box center [170, 106] width 52 height 24
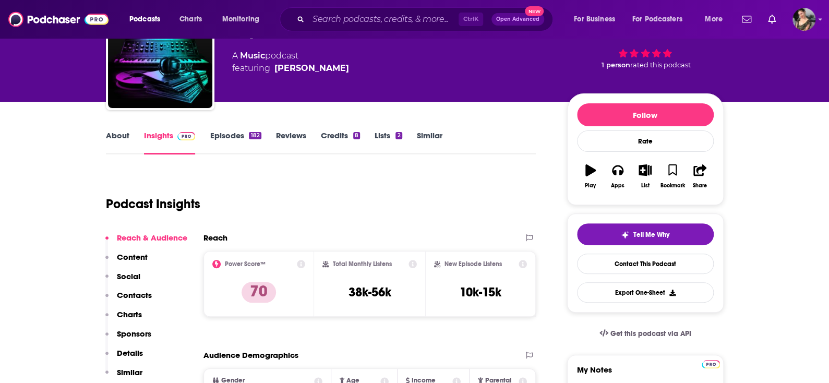
scroll to position [156, 0]
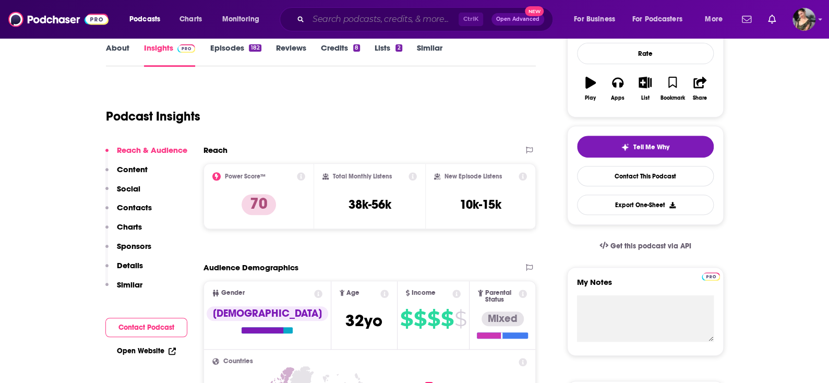
click at [346, 17] on input "Search podcasts, credits, & more..." at bounding box center [383, 19] width 150 height 17
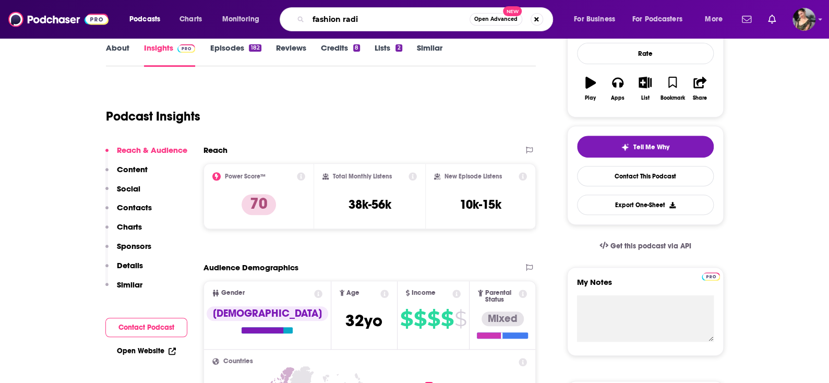
type input "fashion radio"
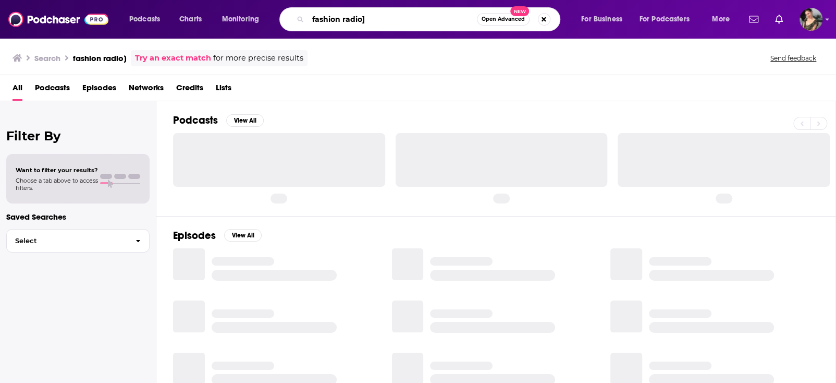
click at [372, 25] on input "fashion radio]" at bounding box center [392, 19] width 169 height 17
type input "fashion radio"
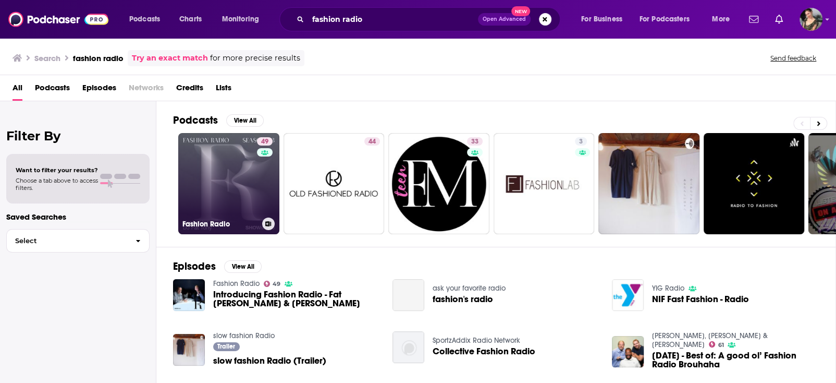
click at [239, 187] on link "49 Fashion Radio" at bounding box center [228, 183] width 101 height 101
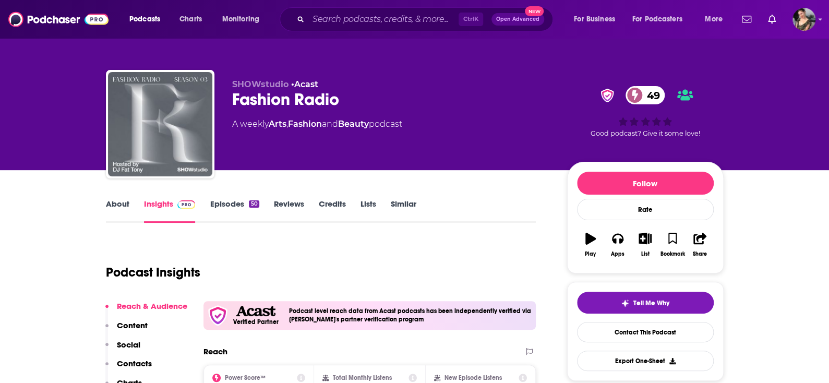
click at [238, 205] on link "Episodes 50" at bounding box center [234, 211] width 49 height 24
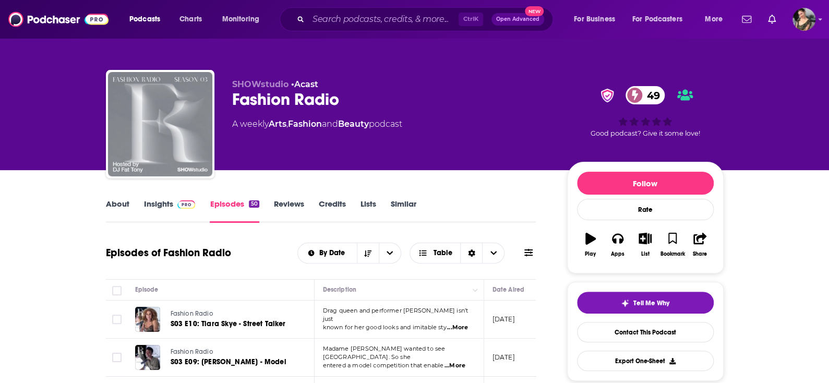
click at [128, 103] on img "Fashion Radio" at bounding box center [160, 124] width 104 height 104
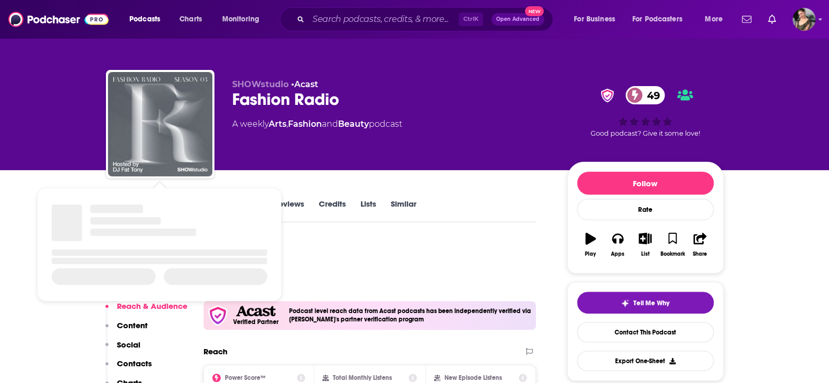
click at [212, 123] on div at bounding box center [160, 124] width 108 height 108
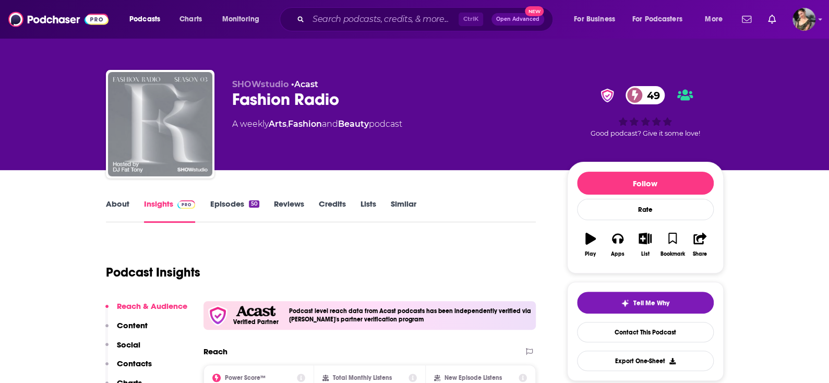
click at [161, 113] on img "Fashion Radio" at bounding box center [160, 124] width 104 height 104
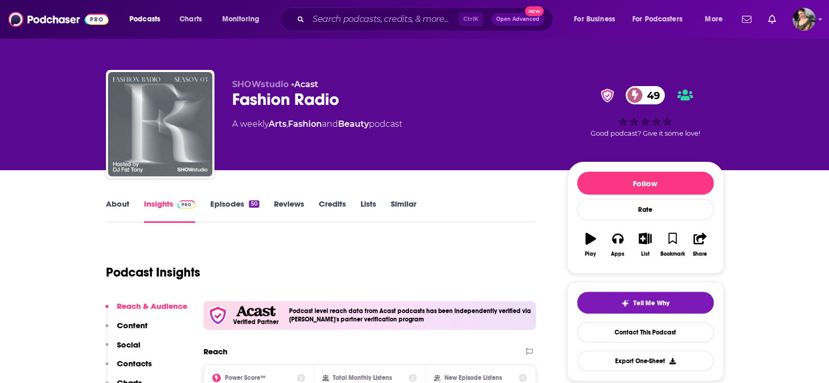
click at [115, 208] on link "About" at bounding box center [117, 211] width 23 height 24
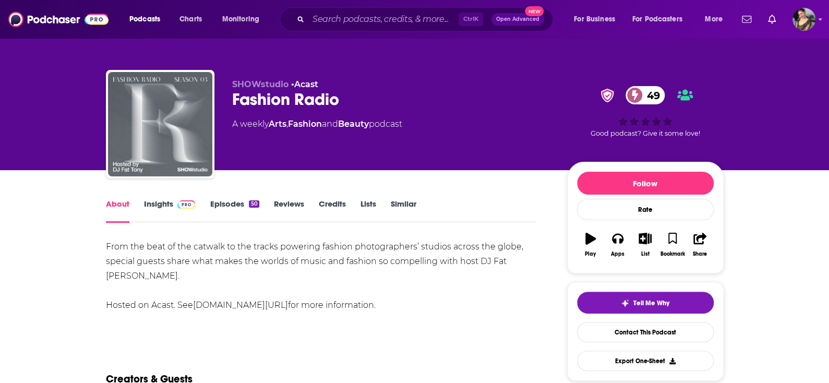
scroll to position [104, 0]
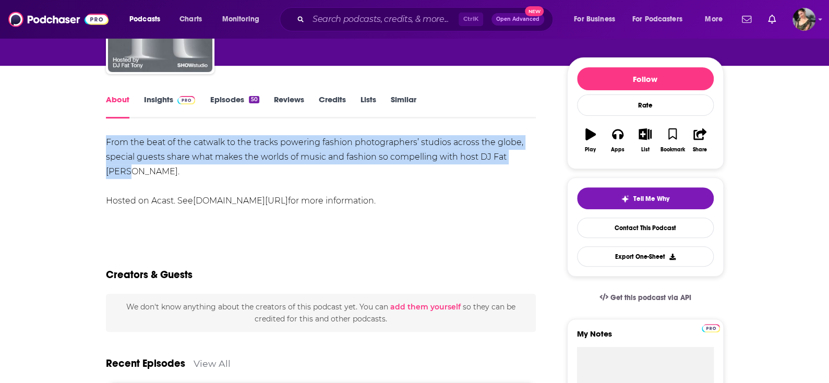
drag, startPoint x: 129, startPoint y: 145, endPoint x: 527, endPoint y: 158, distance: 398.0
click at [228, 99] on link "Episodes 50" at bounding box center [234, 106] width 49 height 24
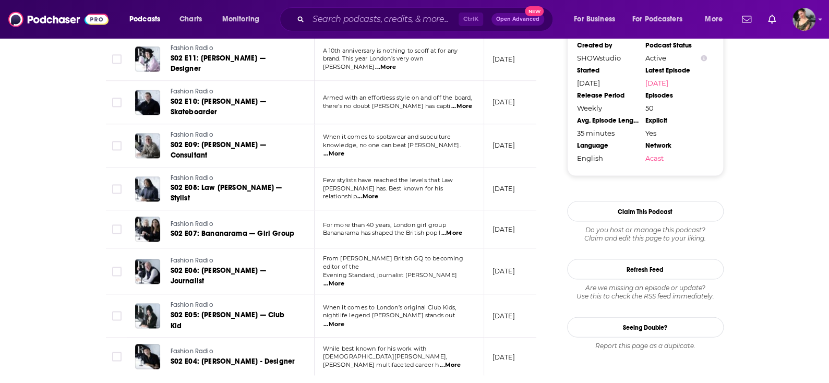
scroll to position [990, 0]
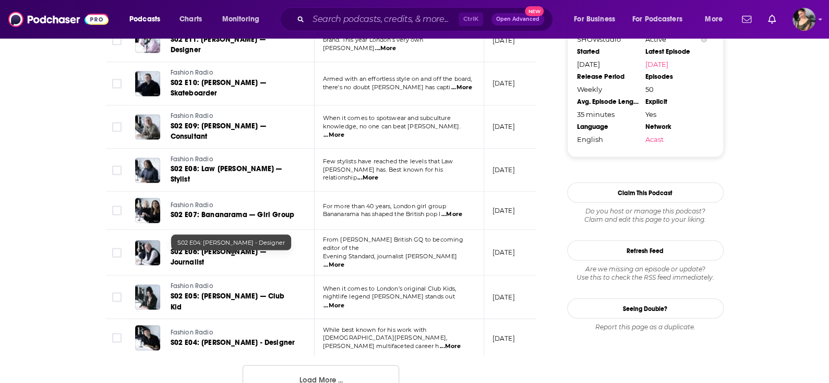
click at [269, 364] on button "Load More ..." at bounding box center [320, 378] width 156 height 28
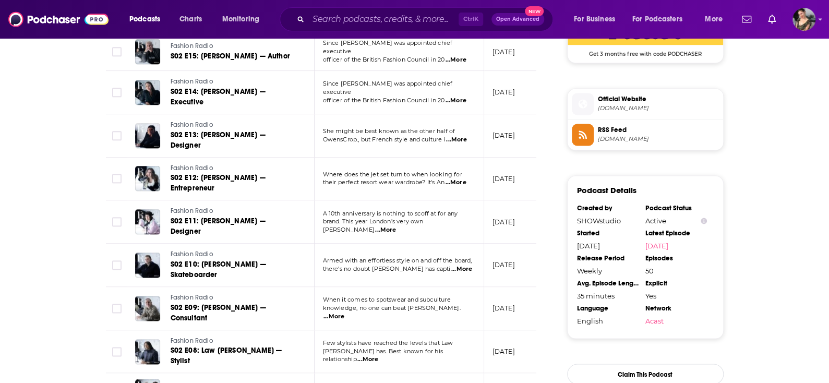
scroll to position [804, 0]
